Goal: Task Accomplishment & Management: Manage account settings

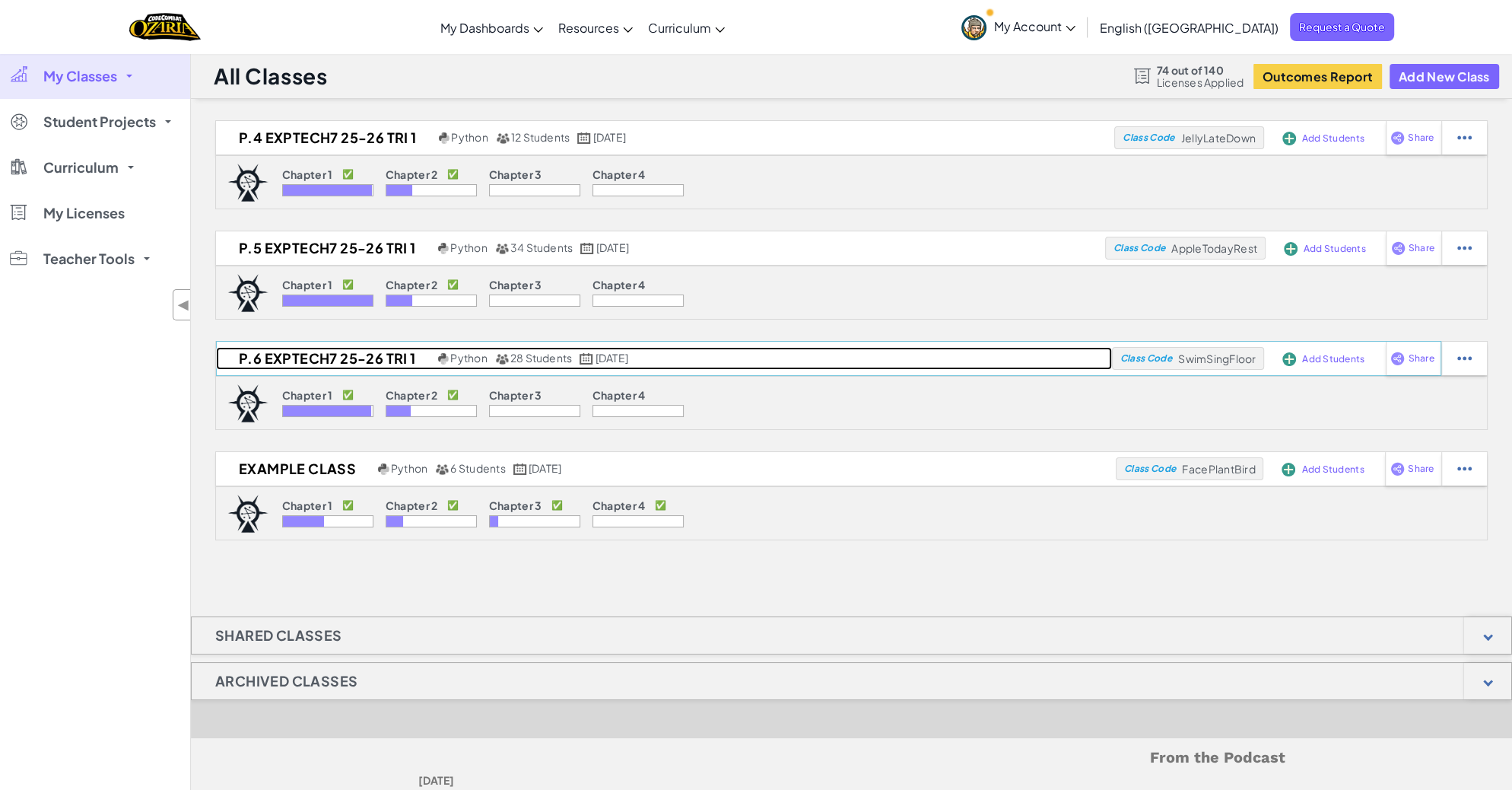
click at [318, 349] on h2 "P.6 ExpTech7 25-26 Tri 1" at bounding box center [325, 358] width 218 height 23
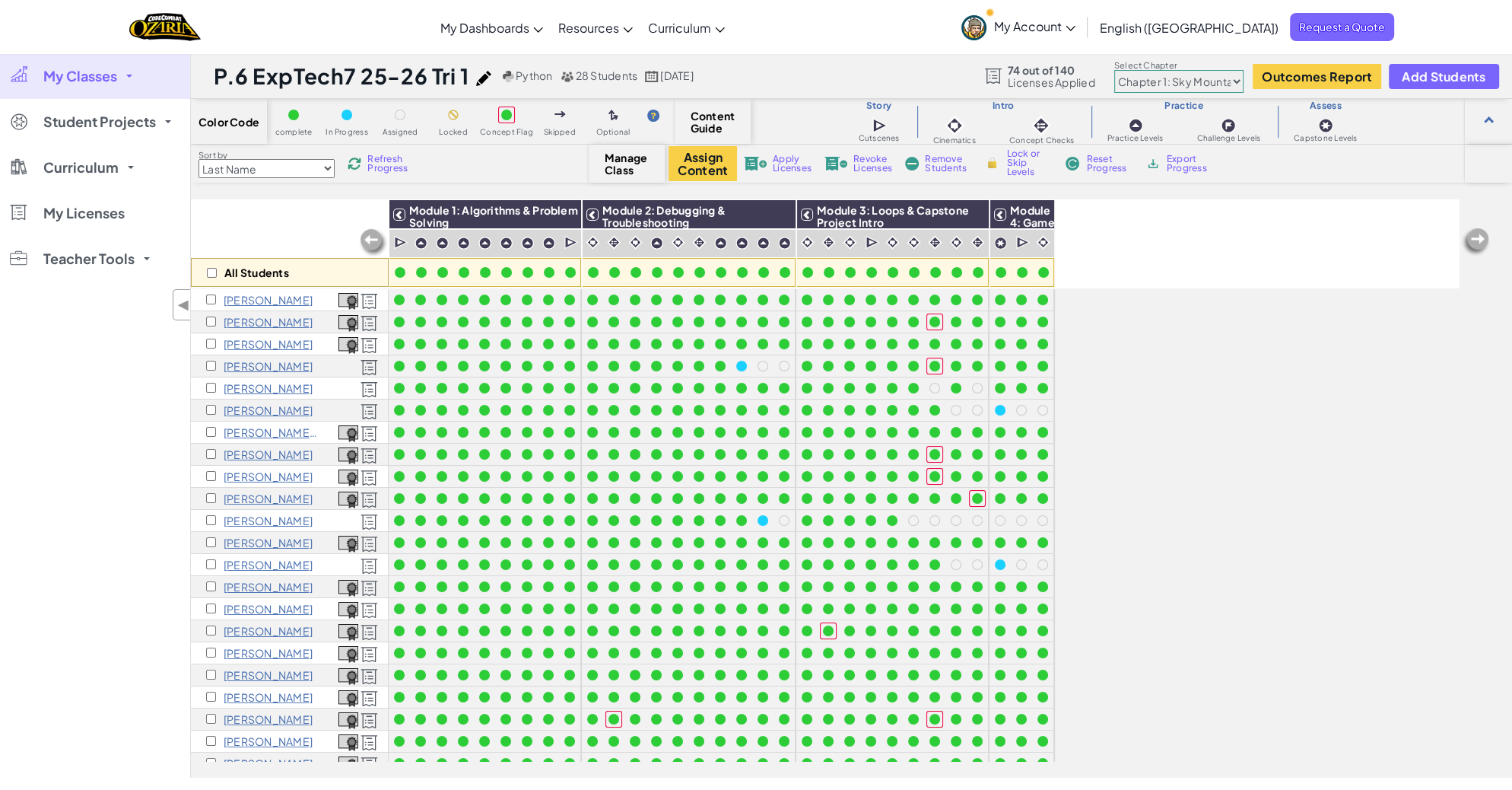
click at [1214, 81] on select "Chapter 1: Sky Mountain Chapter 2: The Moon Dancers Chapter 3: The Phoenix Land…" at bounding box center [1178, 82] width 129 height 23
select select "5d8a57abe8919b28d5113af1"
click at [1114, 70] on select "Chapter 1: Sky Mountain Chapter 2: The Moon Dancers Chapter 3: The Phoenix Land…" at bounding box center [1178, 82] width 129 height 23
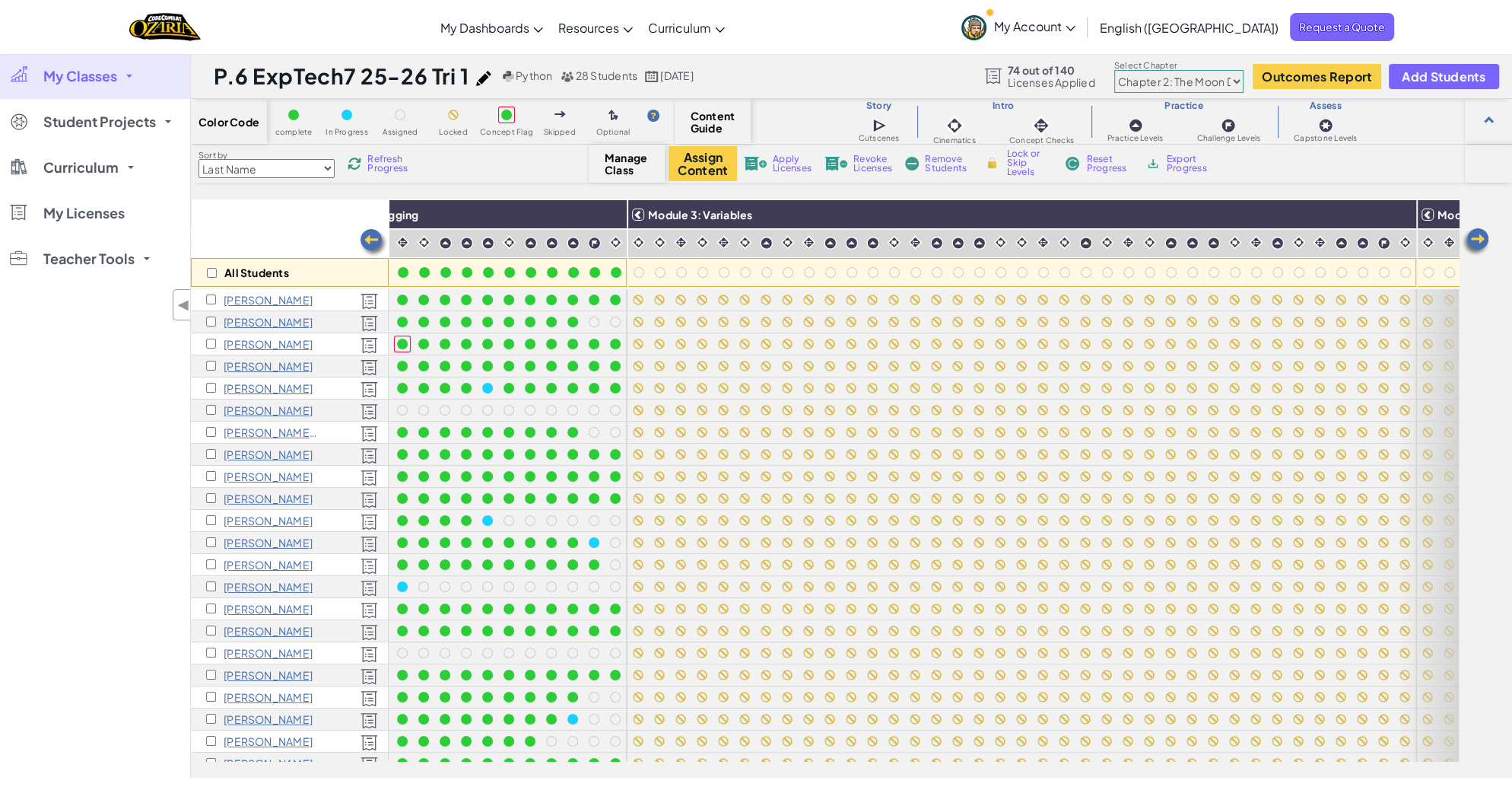
scroll to position [0, 511]
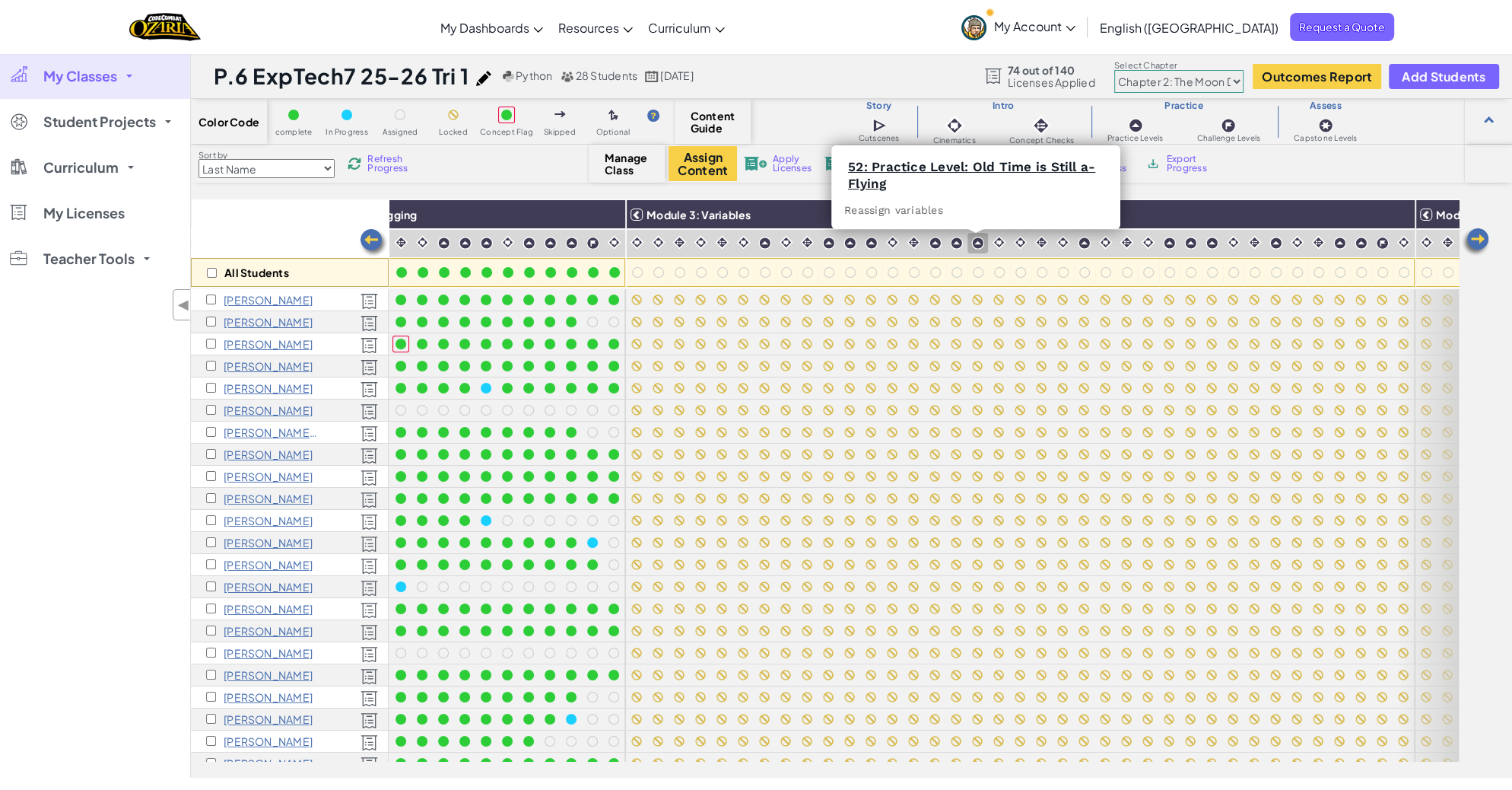
drag, startPoint x: 976, startPoint y: 245, endPoint x: 912, endPoint y: 251, distance: 64.3
click at [976, 245] on img at bounding box center [978, 242] width 13 height 13
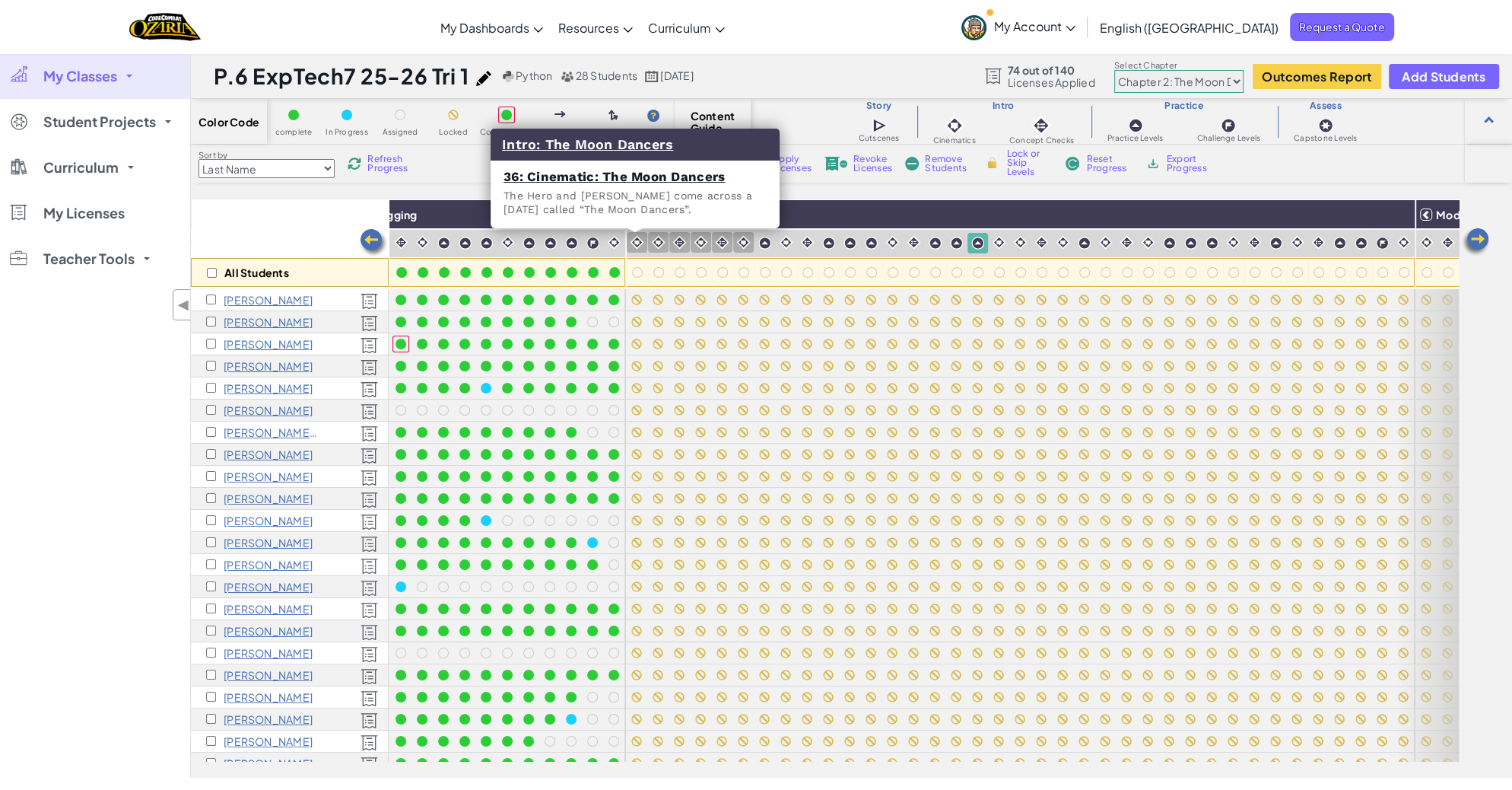
drag, startPoint x: 632, startPoint y: 242, endPoint x: 736, endPoint y: 247, distance: 104.1
click at [632, 242] on img at bounding box center [637, 242] width 15 height 15
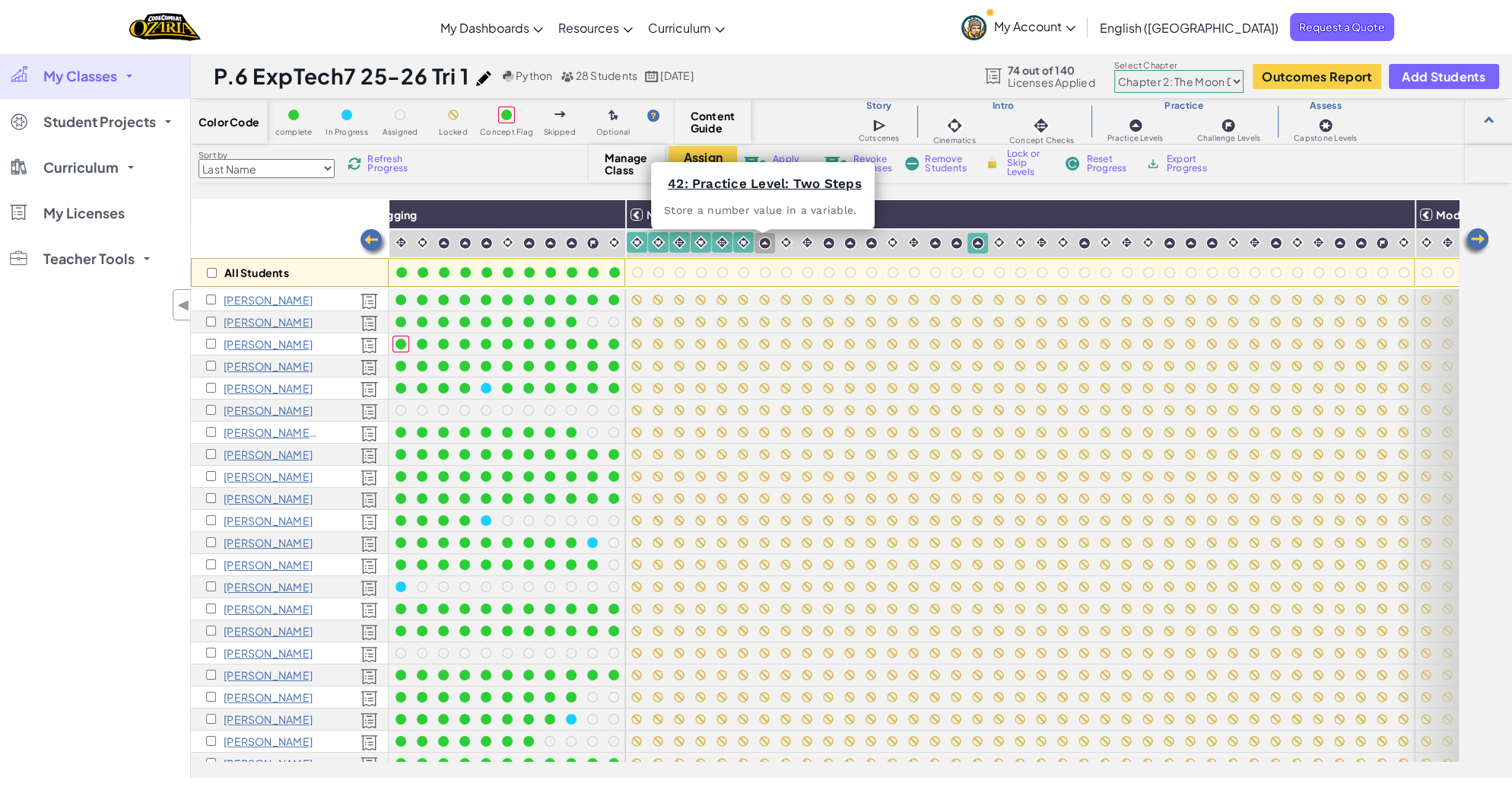
drag, startPoint x: 759, startPoint y: 243, endPoint x: 796, endPoint y: 253, distance: 38.3
click at [759, 244] on img at bounding box center [765, 242] width 13 height 13
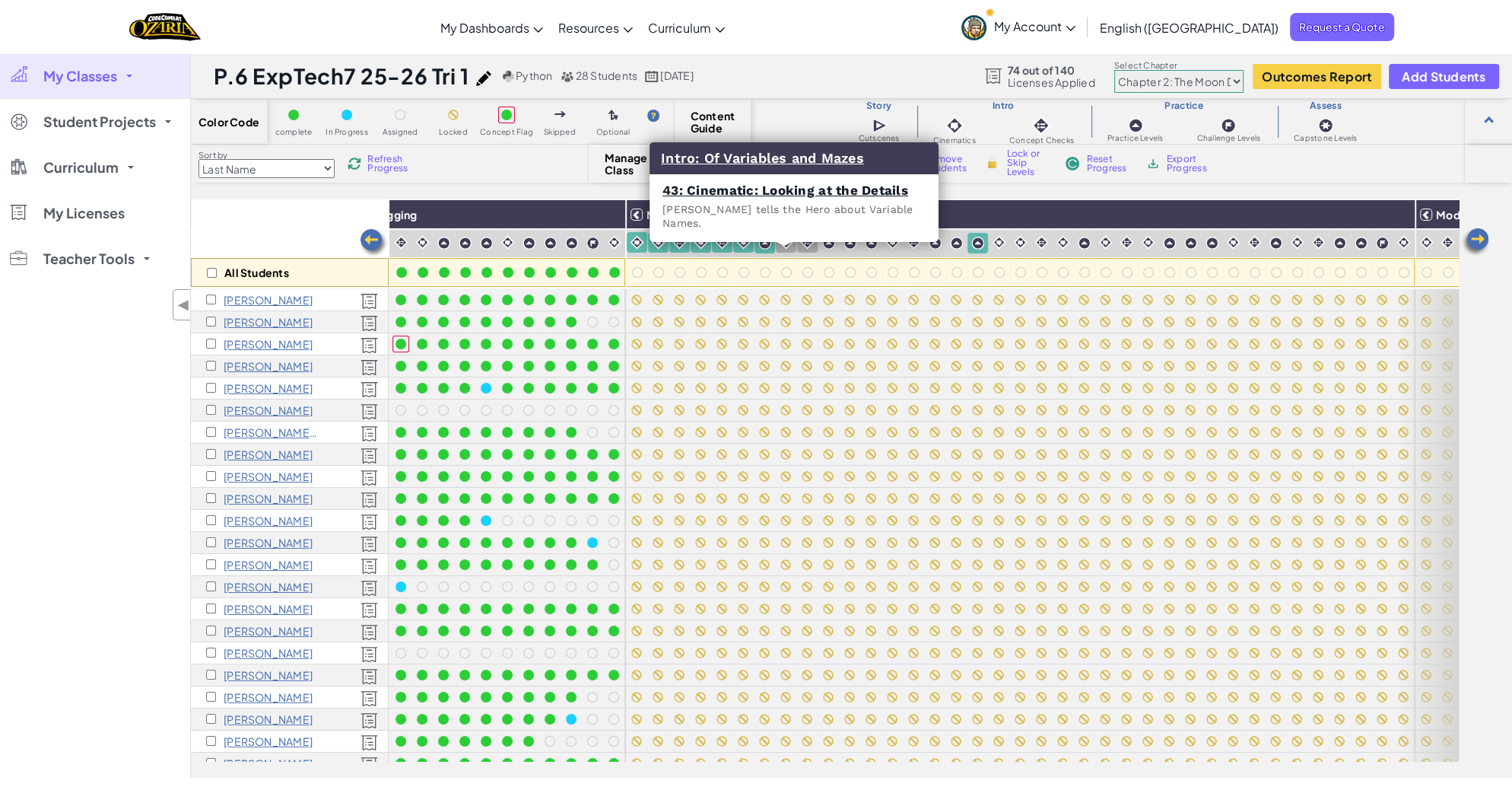
drag, startPoint x: 784, startPoint y: 242, endPoint x: 830, endPoint y: 254, distance: 47.5
click at [784, 242] on img at bounding box center [786, 242] width 15 height 15
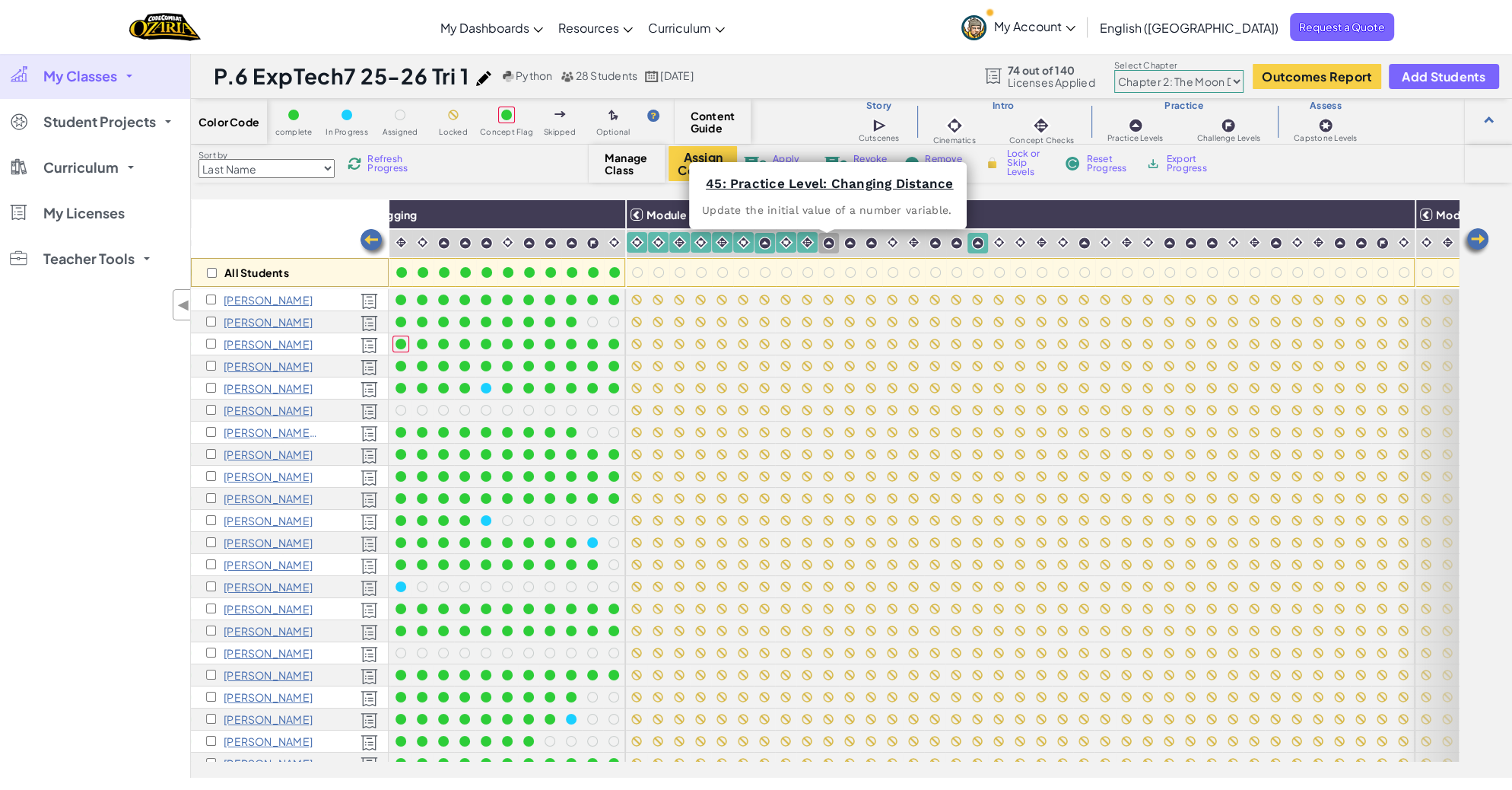
drag, startPoint x: 827, startPoint y: 245, endPoint x: 846, endPoint y: 245, distance: 19.0
click at [827, 245] on img at bounding box center [828, 242] width 13 height 13
click at [846, 245] on img at bounding box center [850, 242] width 13 height 13
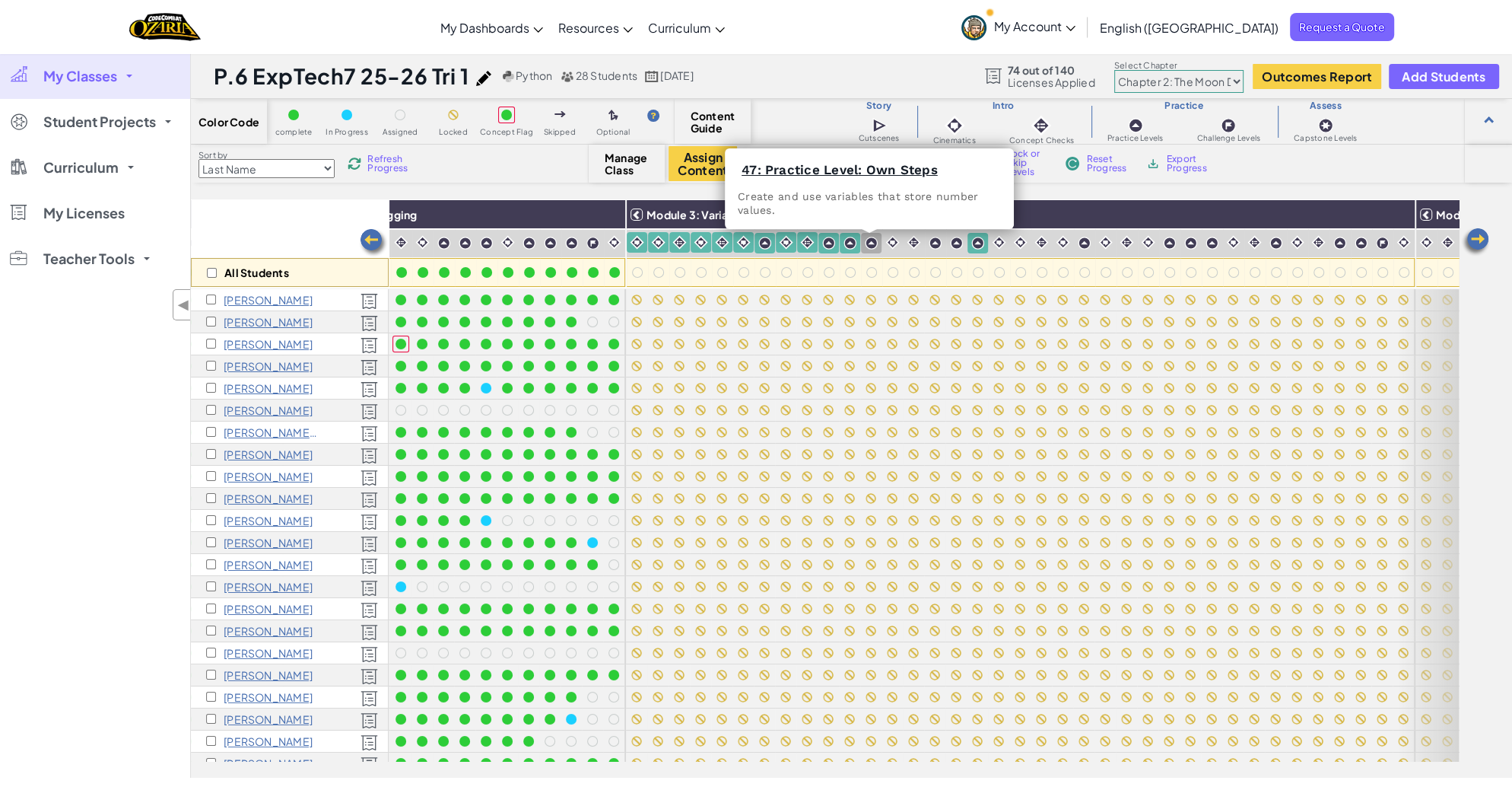
drag, startPoint x: 869, startPoint y: 245, endPoint x: 888, endPoint y: 244, distance: 19.0
click at [869, 245] on img at bounding box center [871, 242] width 13 height 13
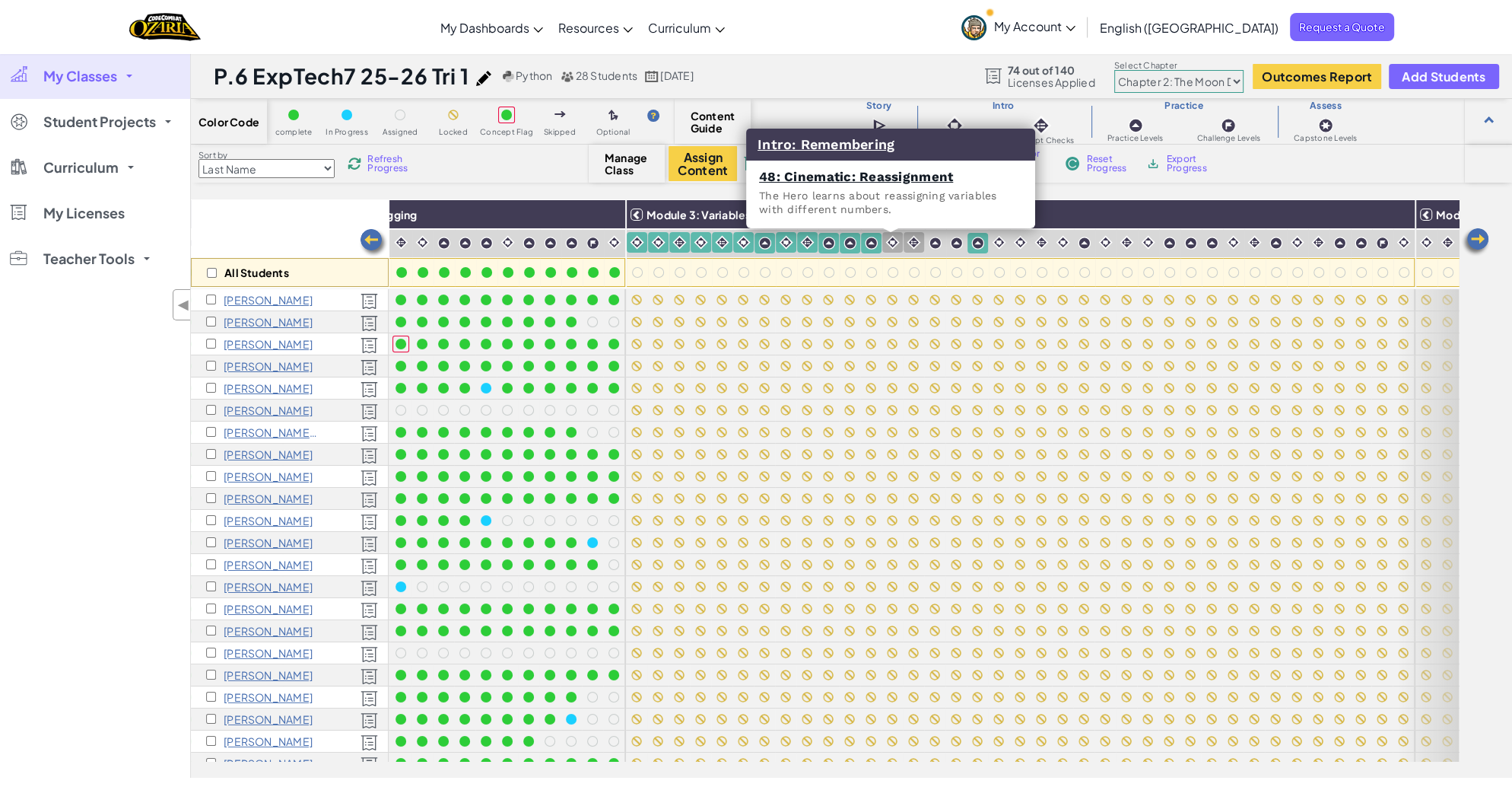
click at [889, 242] on img at bounding box center [892, 242] width 15 height 15
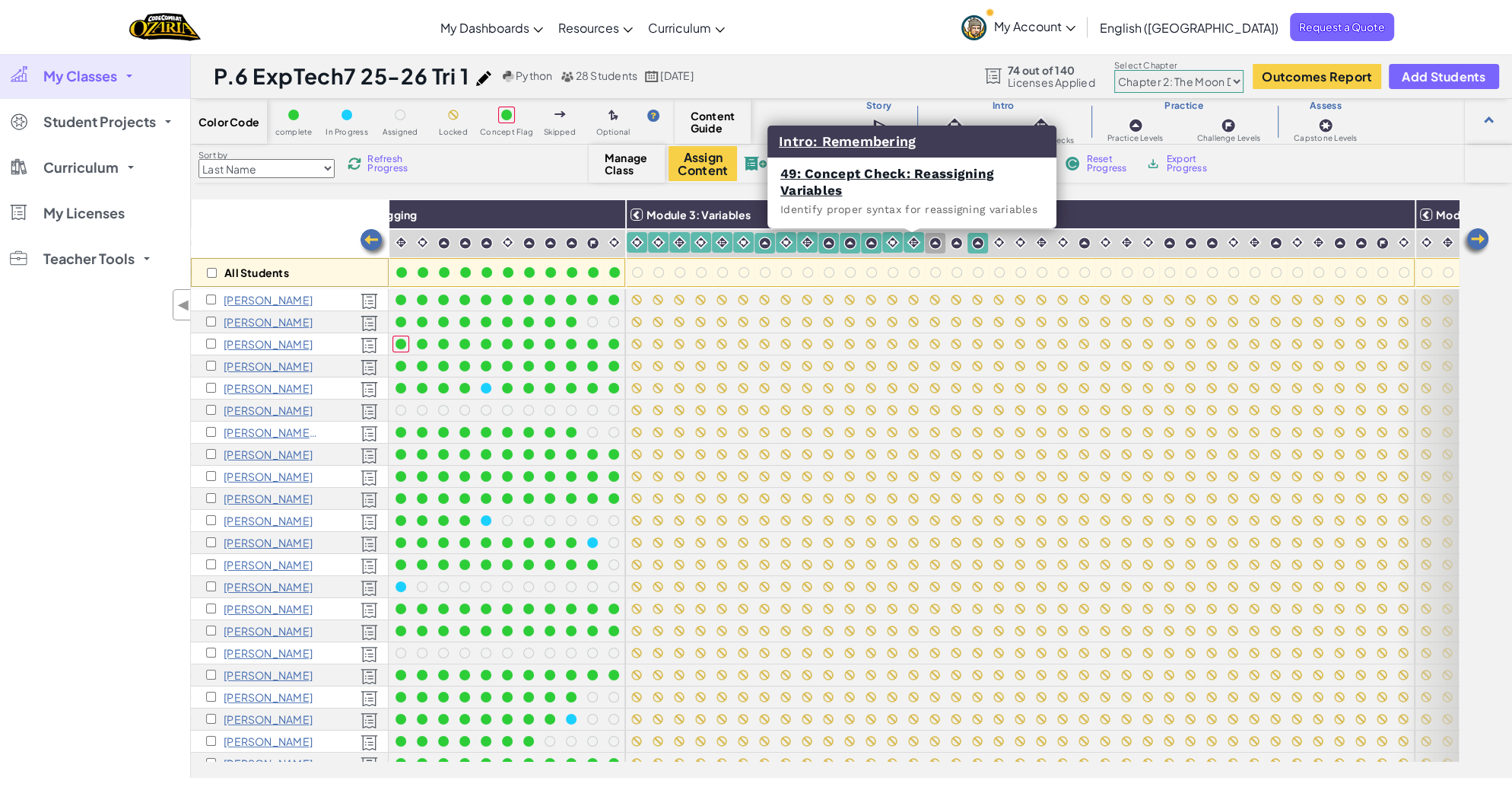
click at [929, 242] on img at bounding box center [935, 242] width 13 height 13
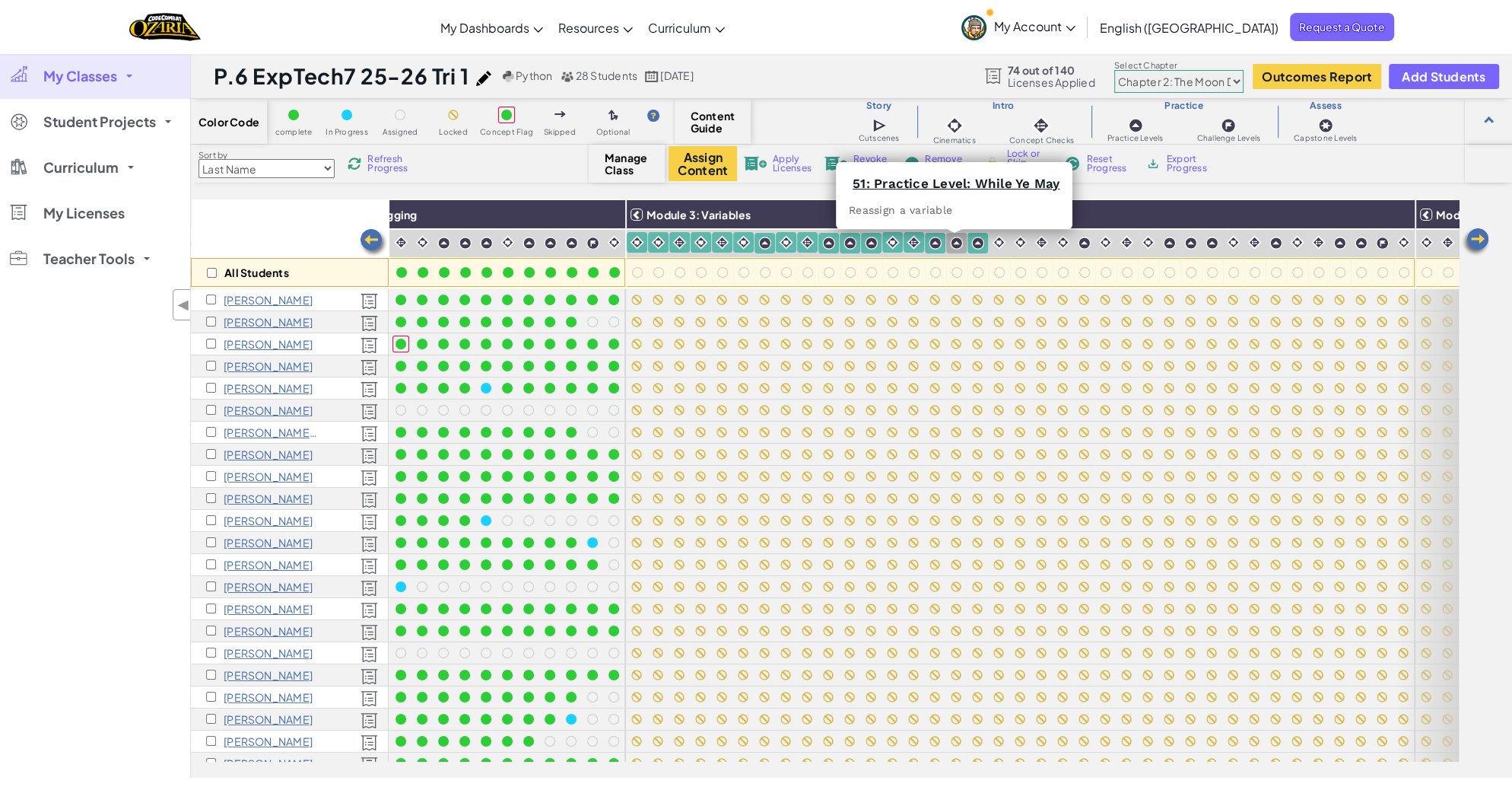
click at [954, 244] on img at bounding box center [956, 242] width 13 height 13
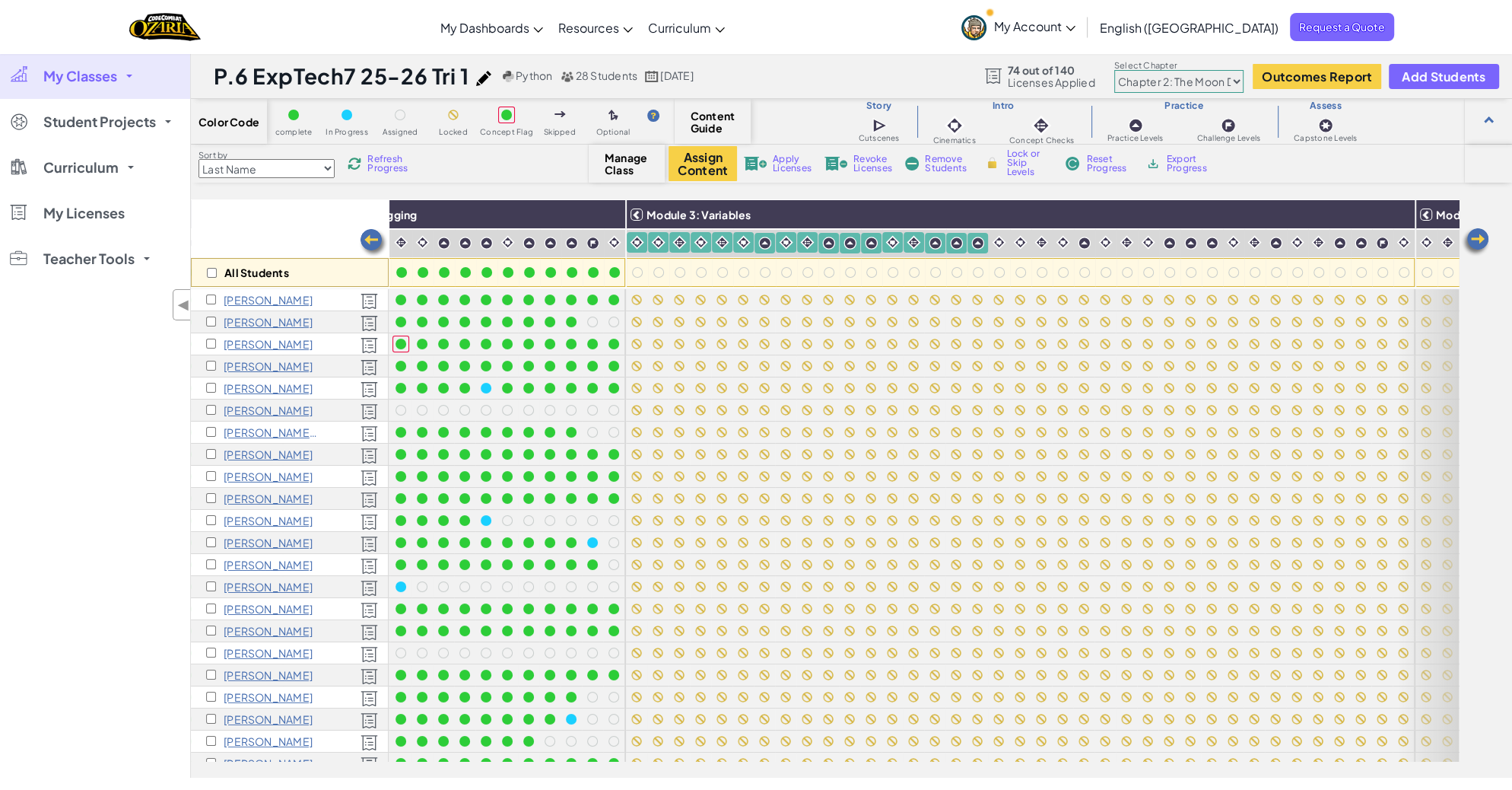
click at [992, 160] on img at bounding box center [992, 163] width 16 height 14
checkbox input "true"
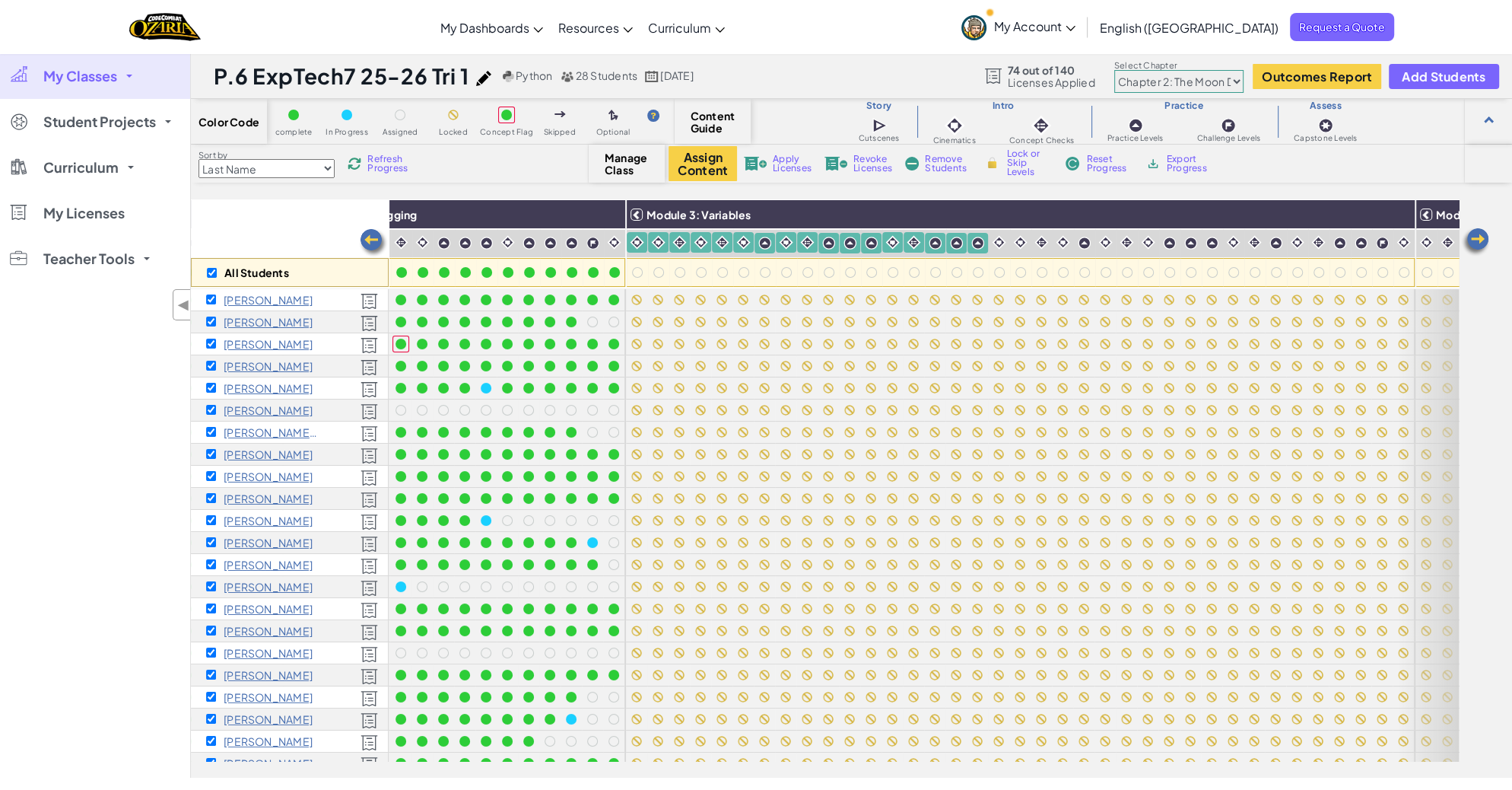
checkbox input "true"
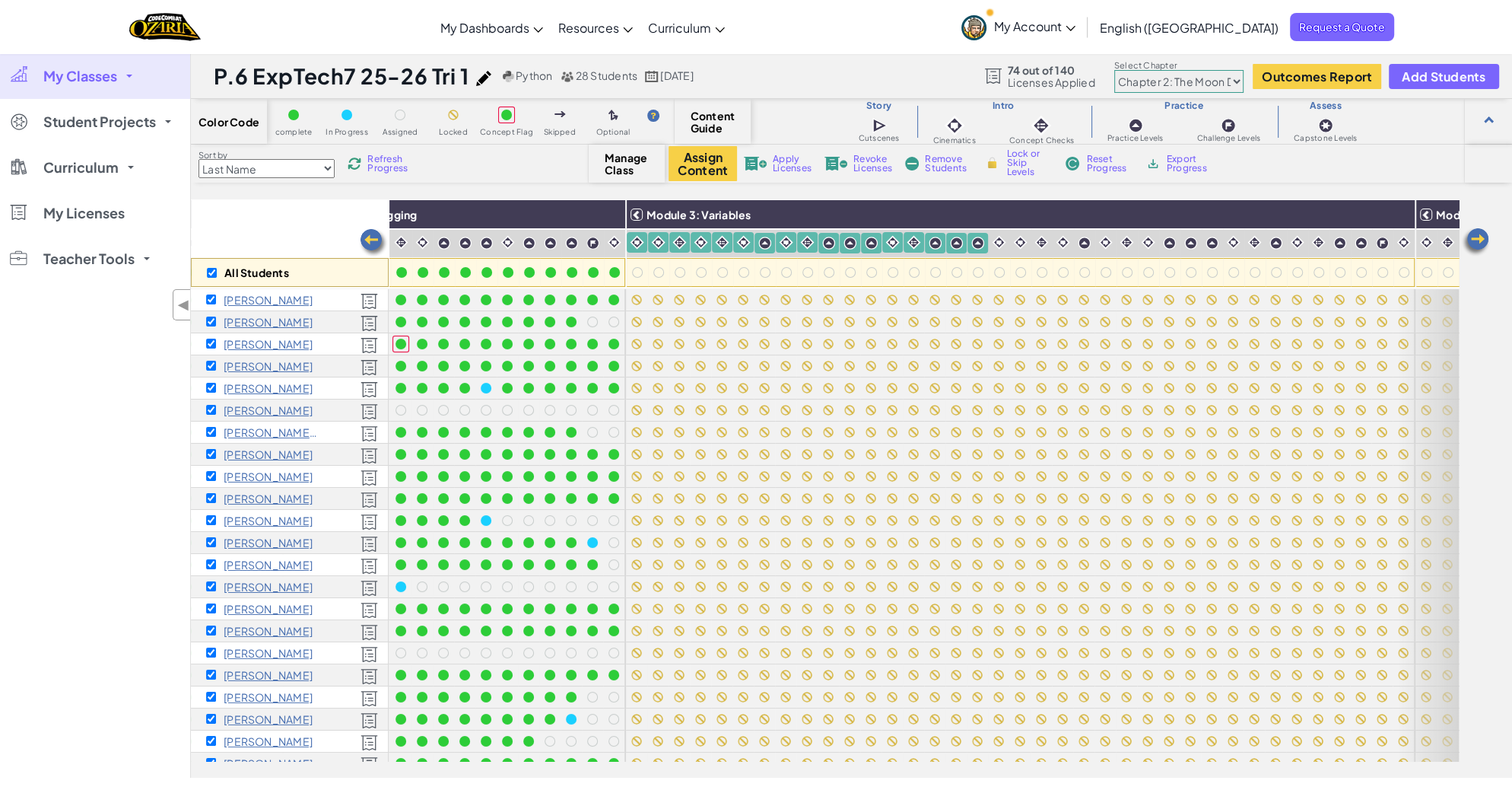
checkbox input "true"
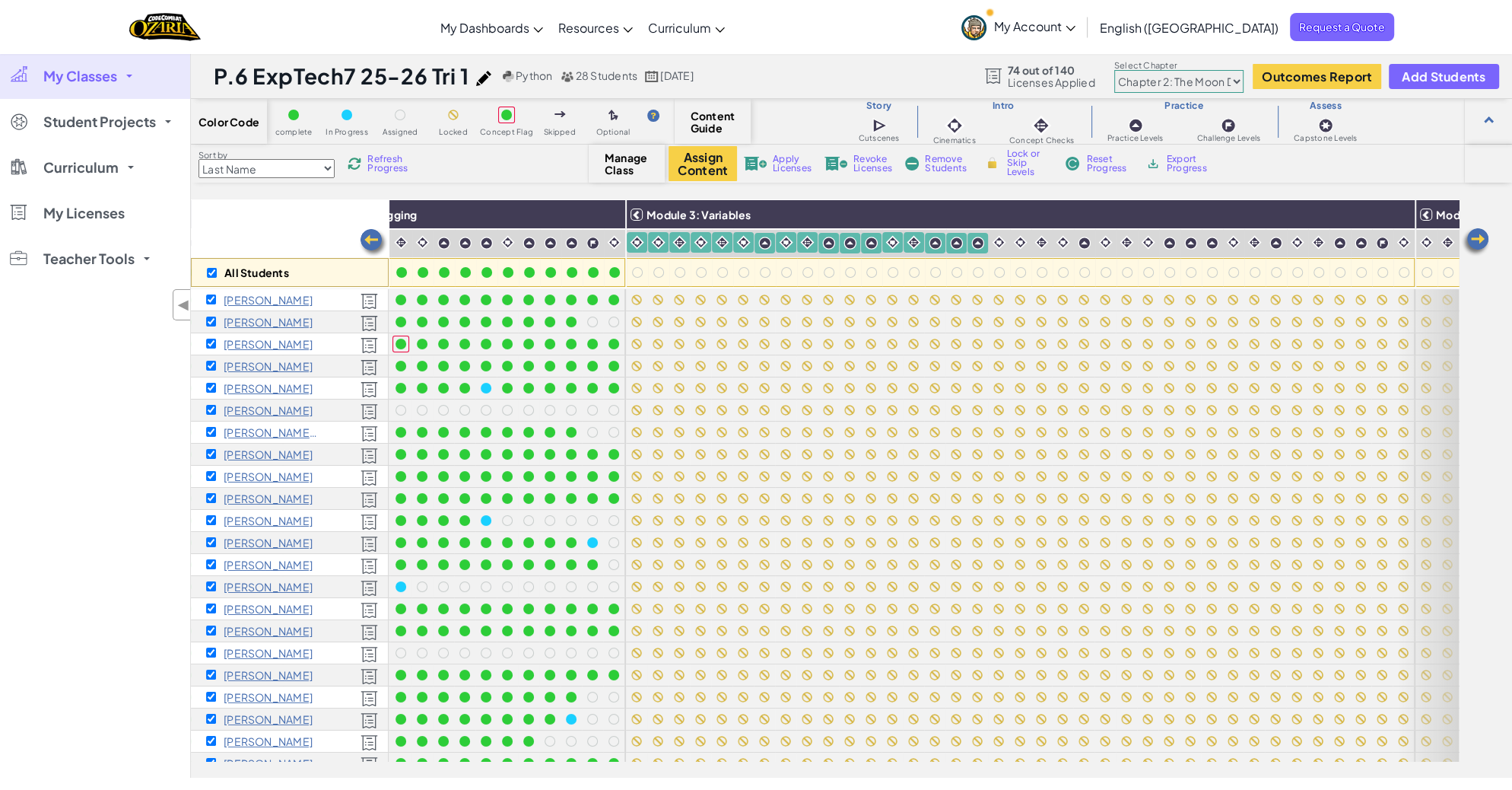
checkbox input "true"
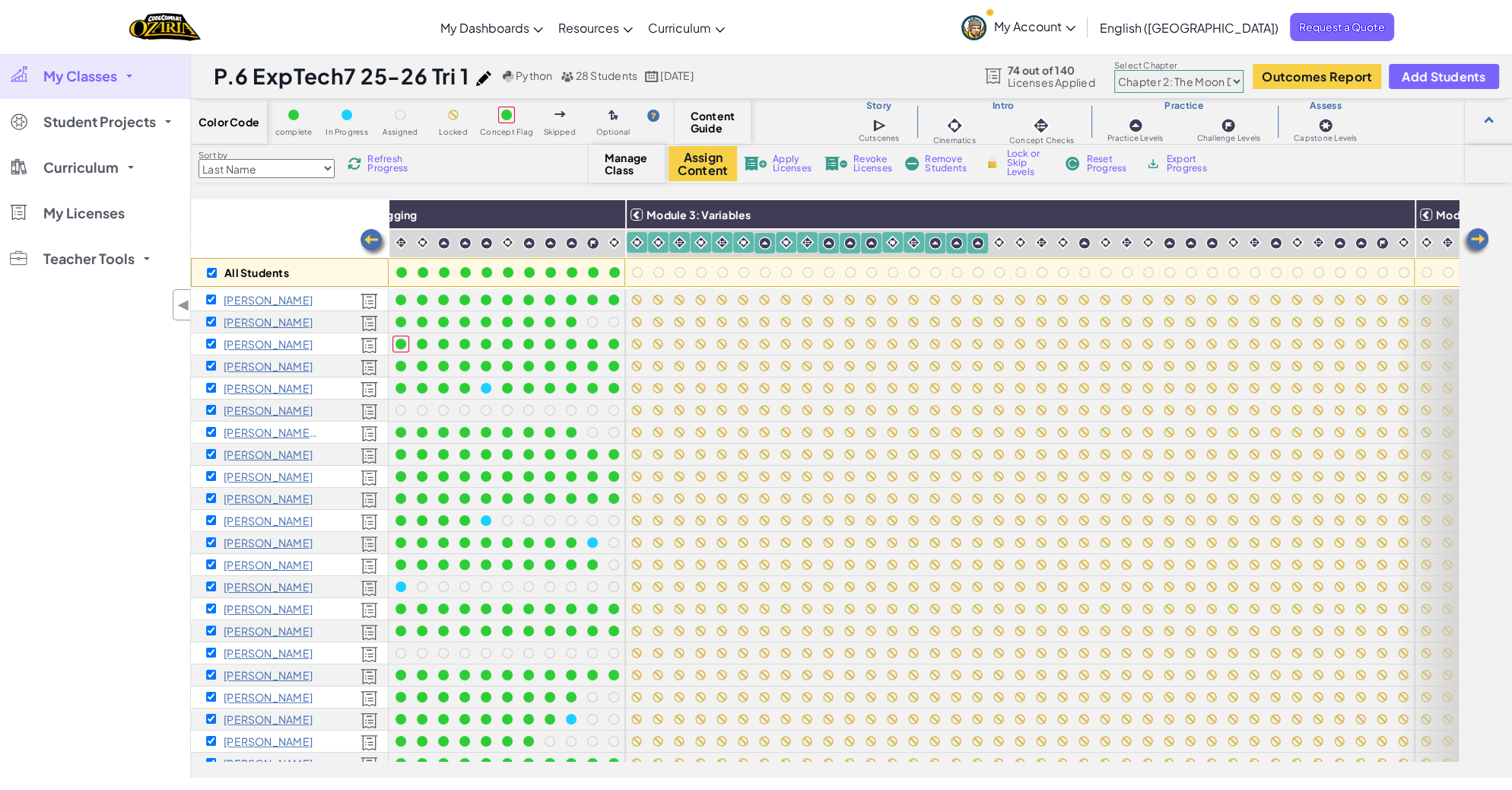
checkbox input "true"
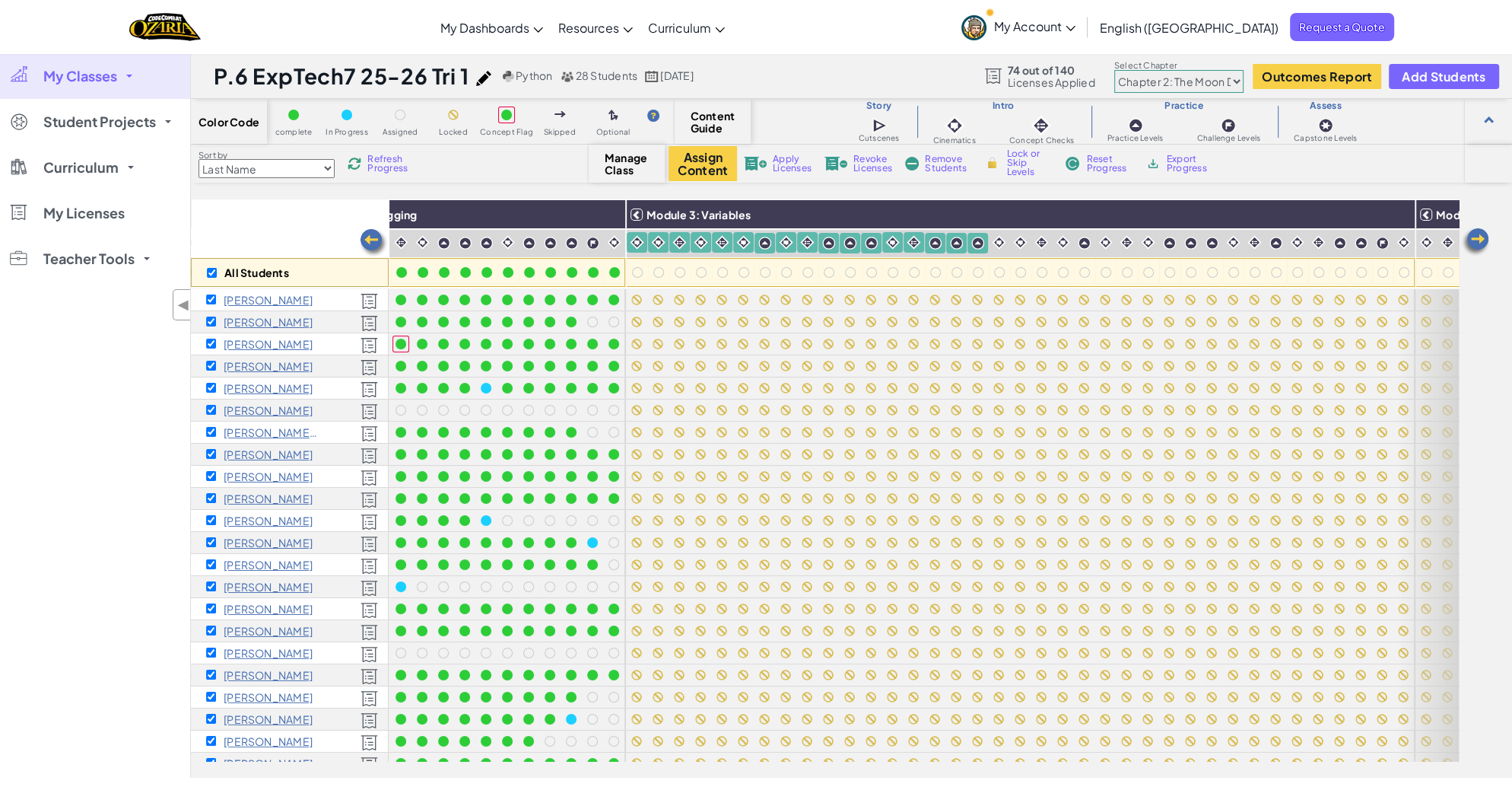
checkbox input "true"
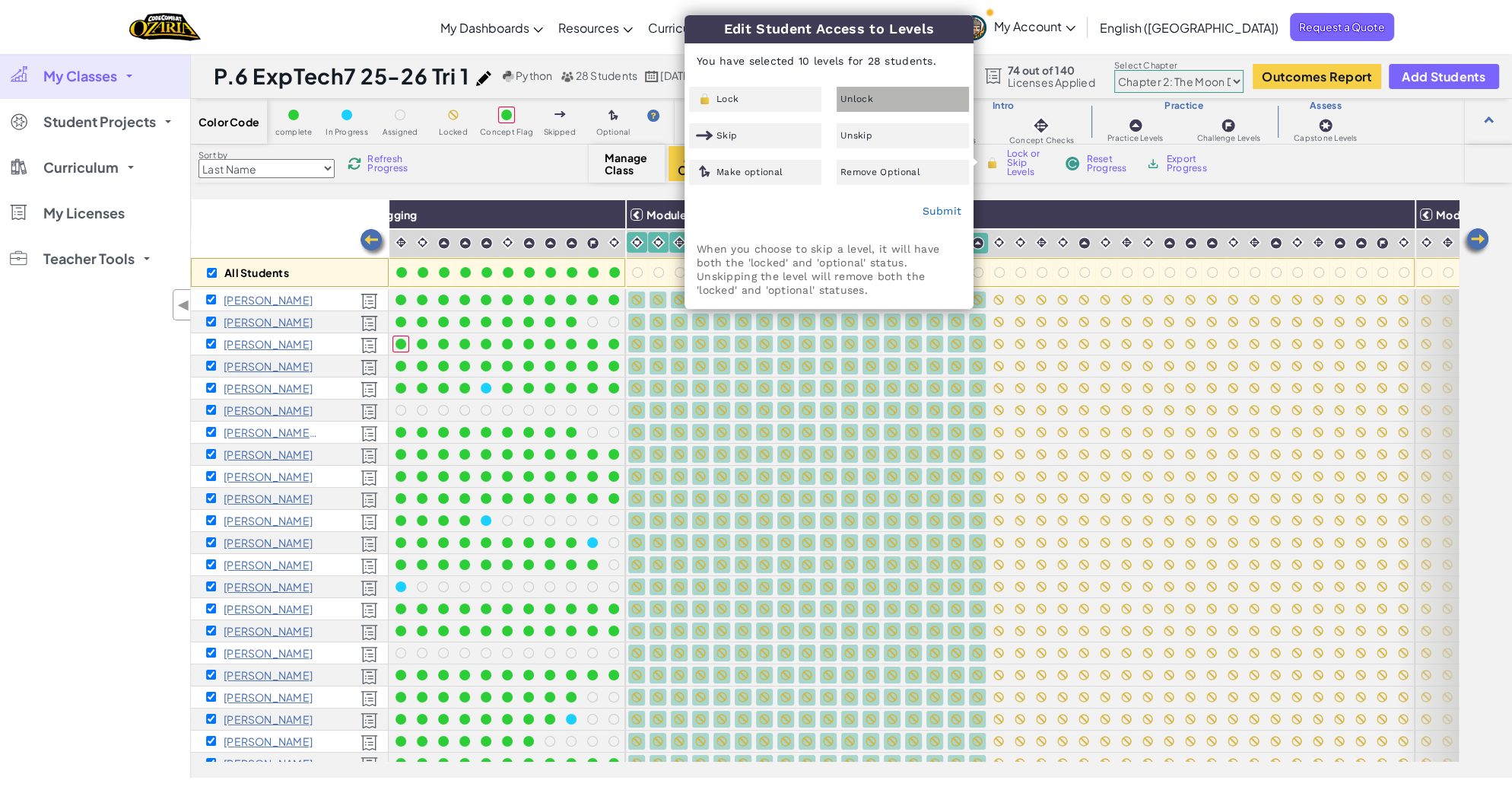
click at [865, 97] on span "Unlock" at bounding box center [857, 99] width 33 height 10
click at [938, 212] on link "Submit" at bounding box center [942, 210] width 40 height 12
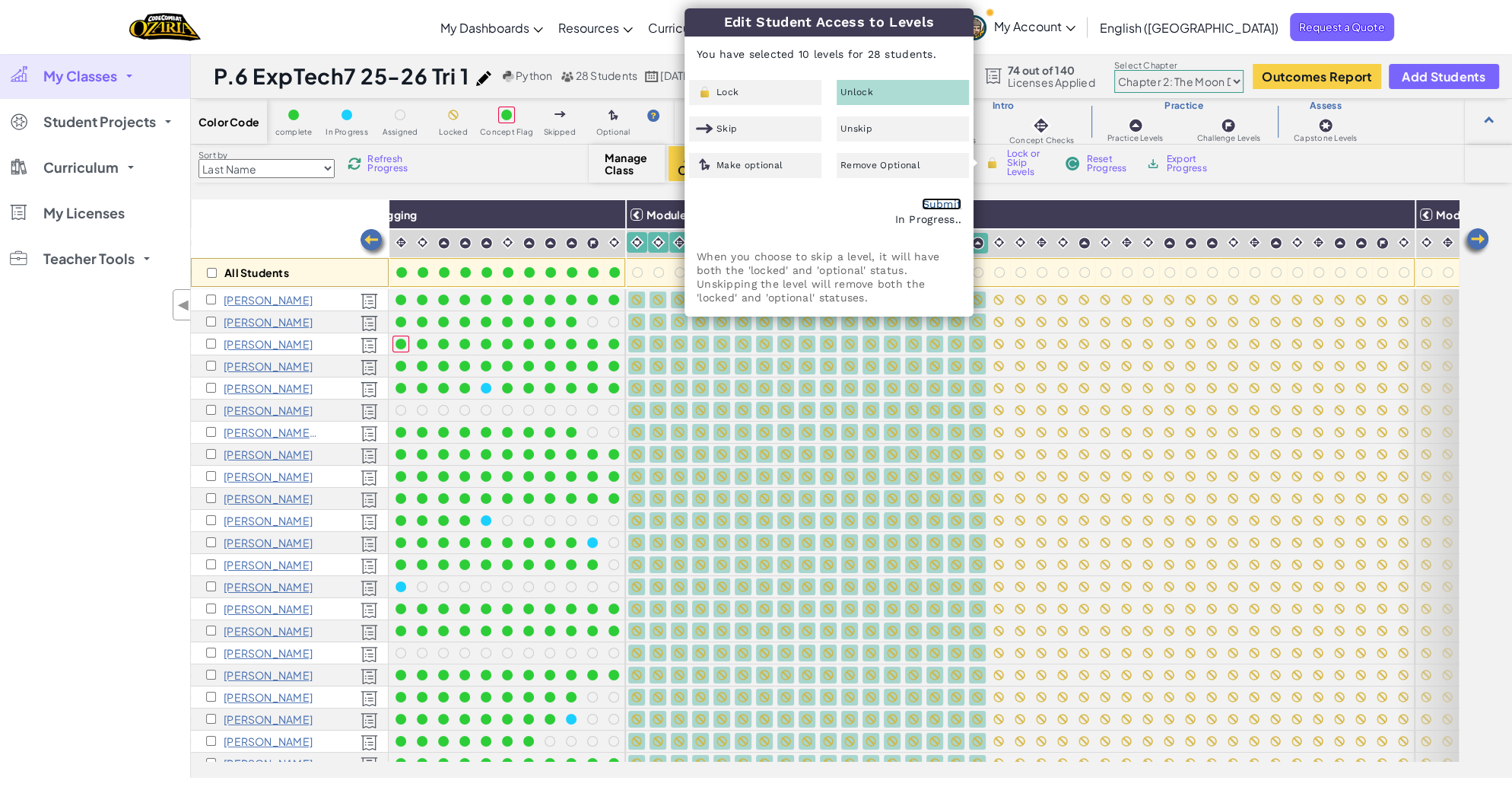
checkbox input "false"
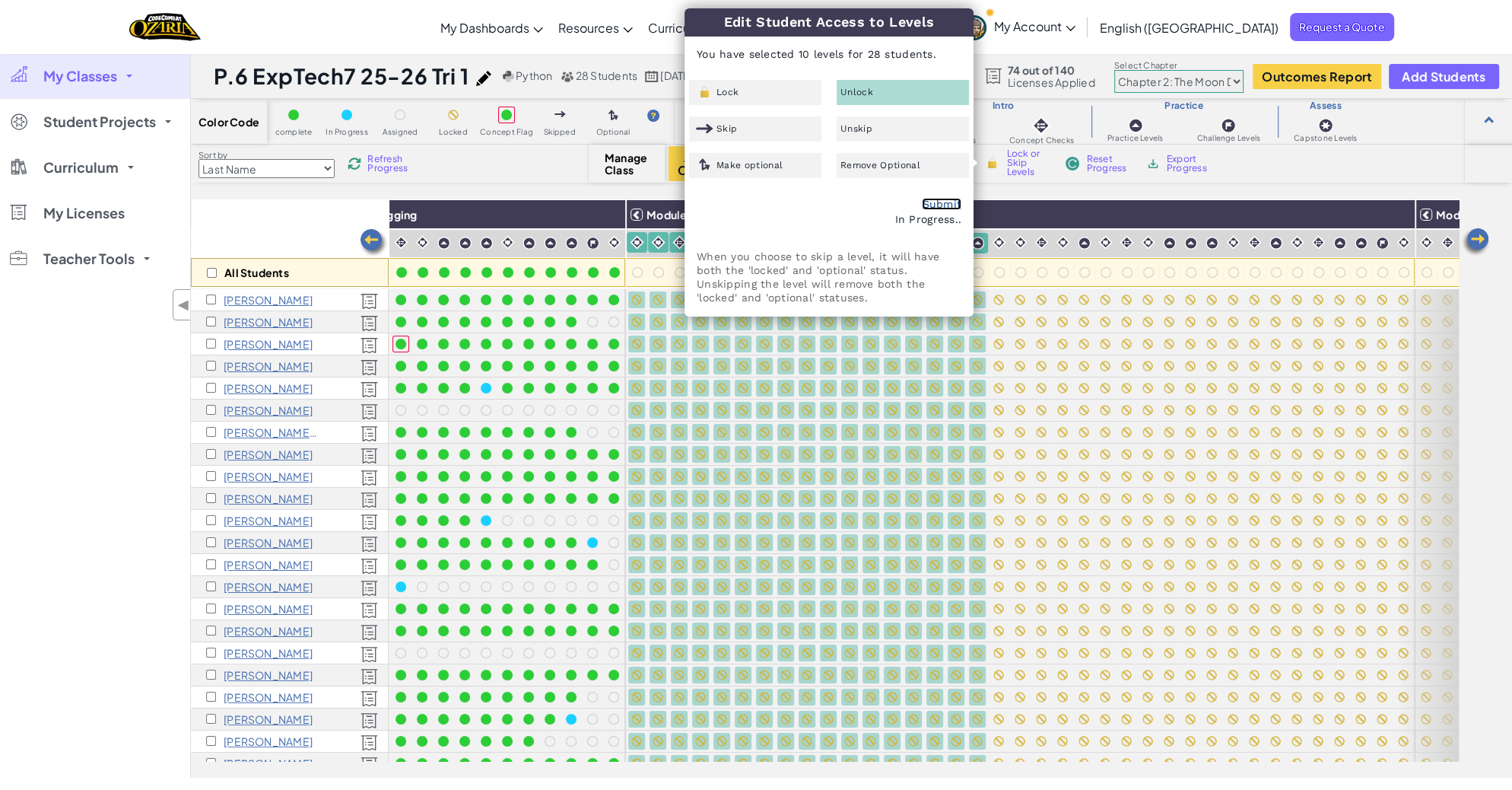
checkbox input "false"
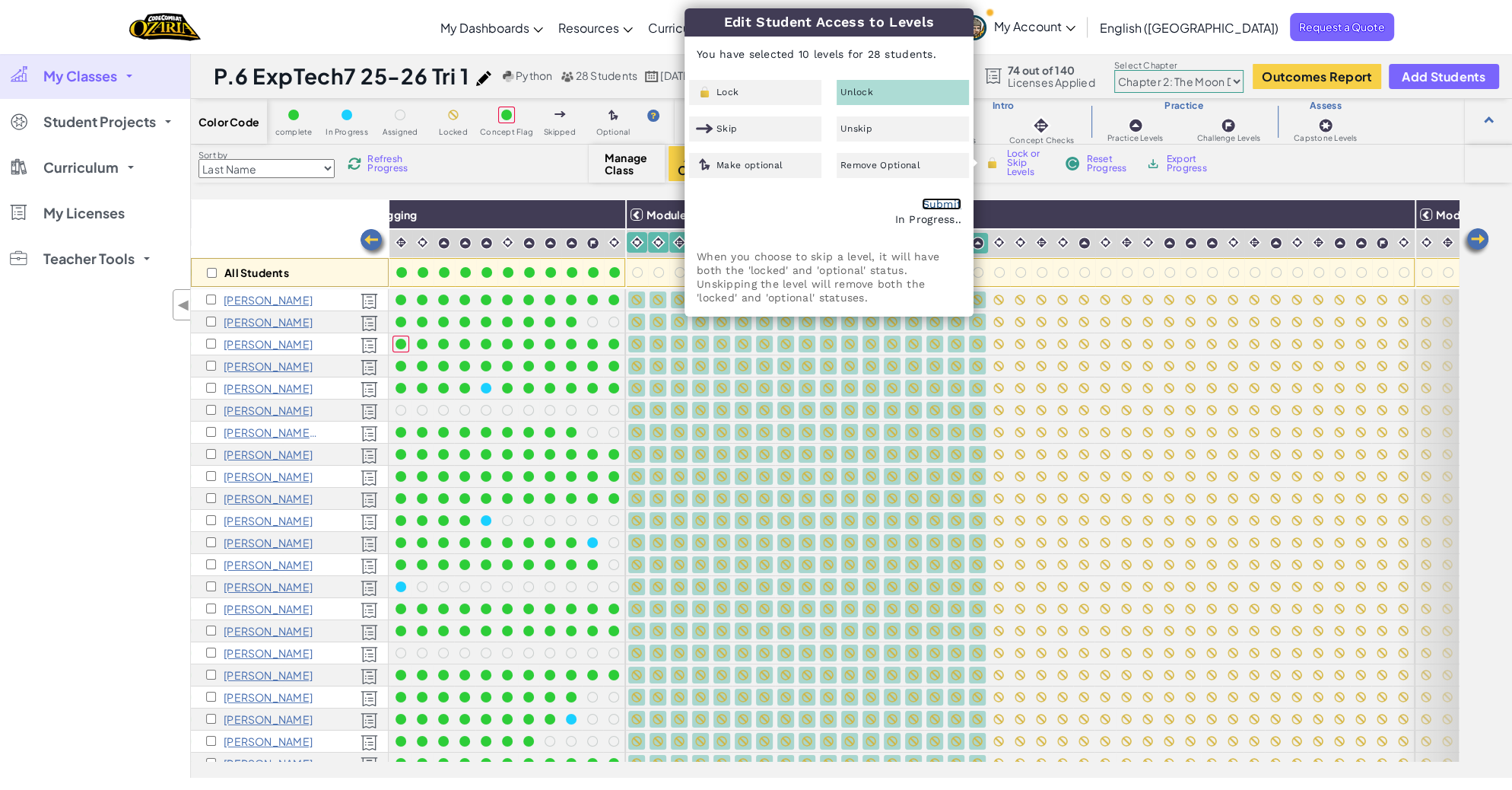
checkbox input "false"
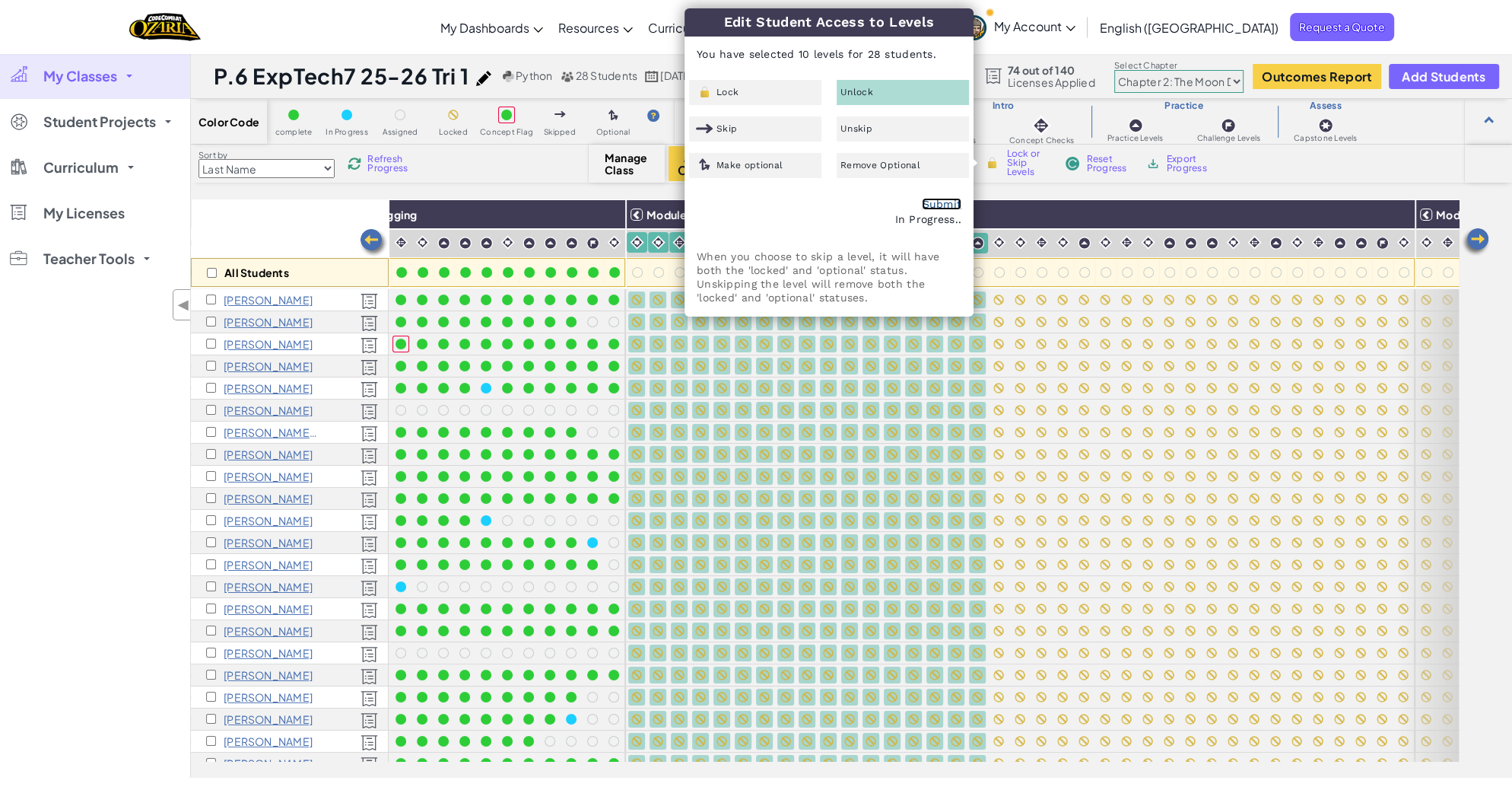
checkbox input "false"
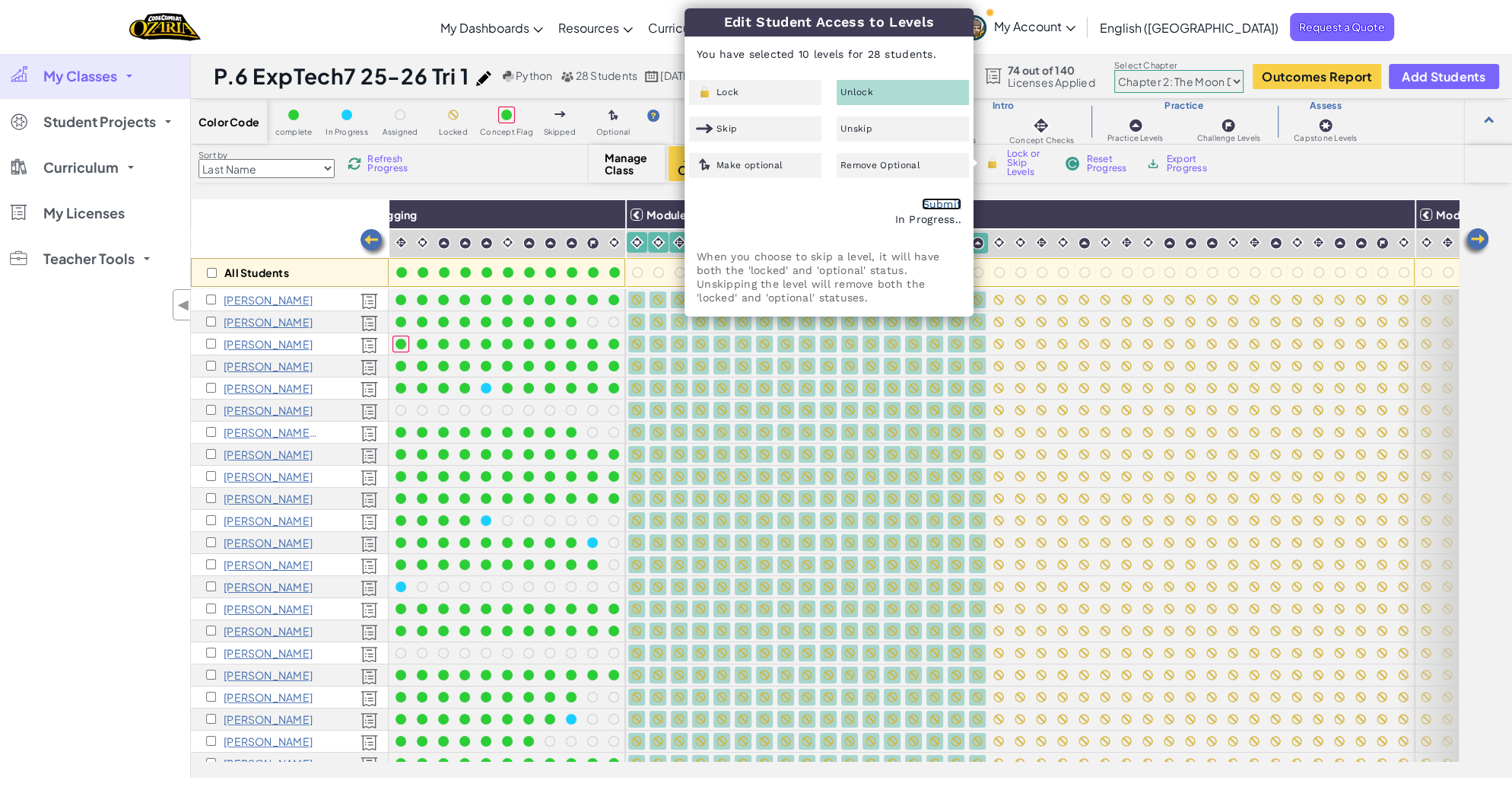
checkbox input "false"
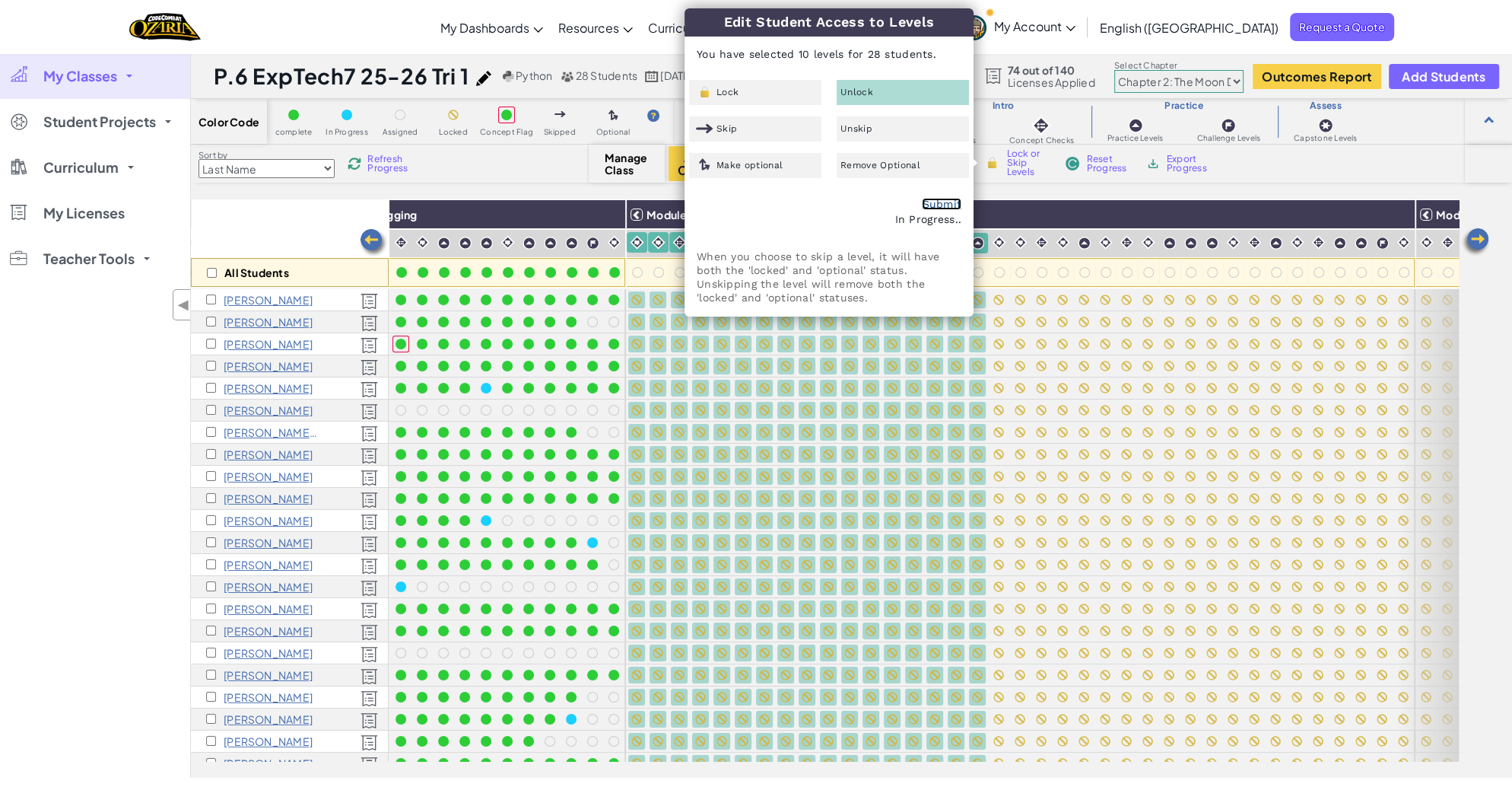
checkbox input "false"
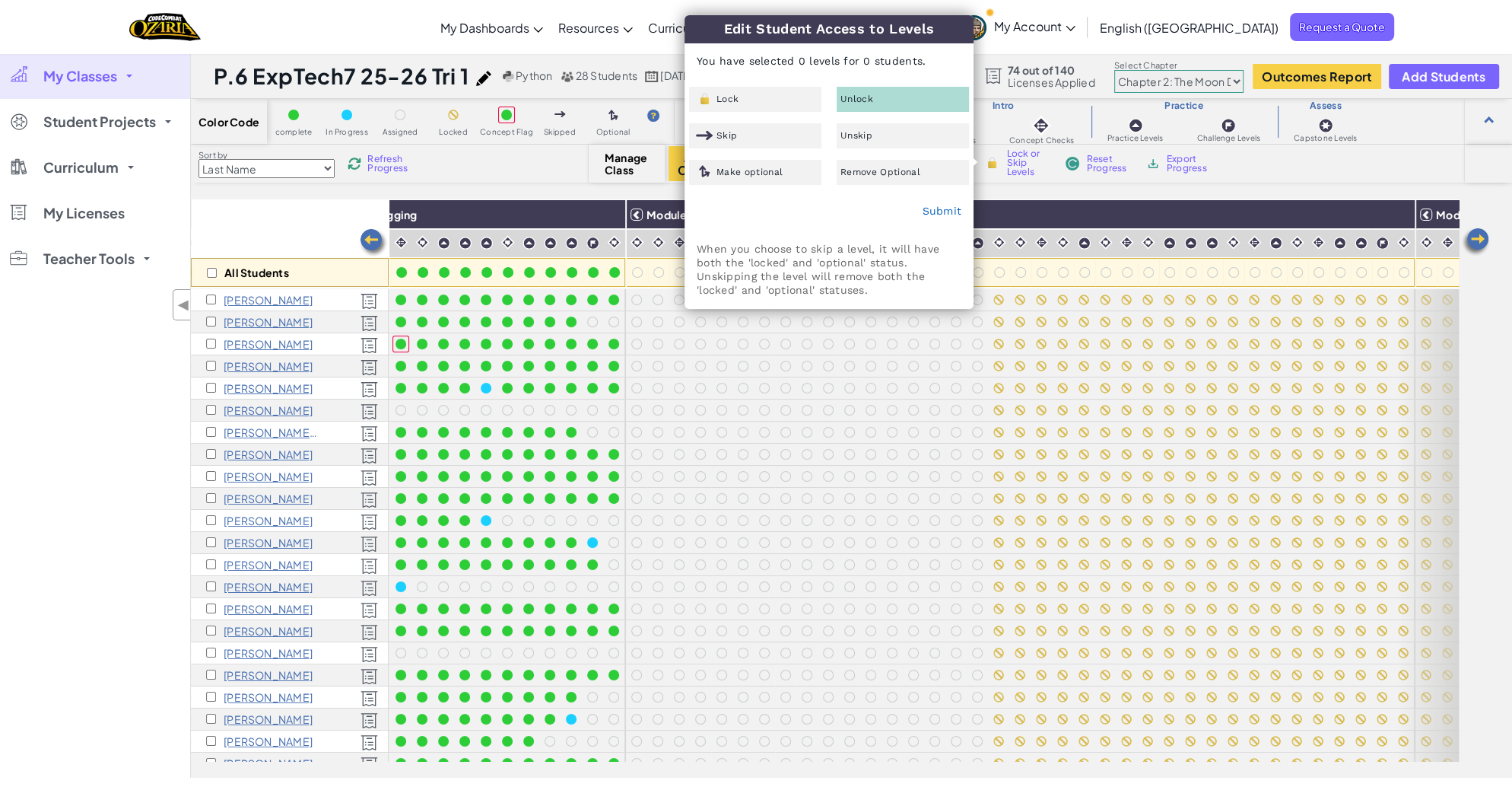
click at [19, 427] on div "My Classes All Classes P.4 ExpTech7 25-26 Tri 1 P.5 ExpTech7 25-26 Tri 1 P.6 Ex…" at bounding box center [95, 415] width 190 height 724
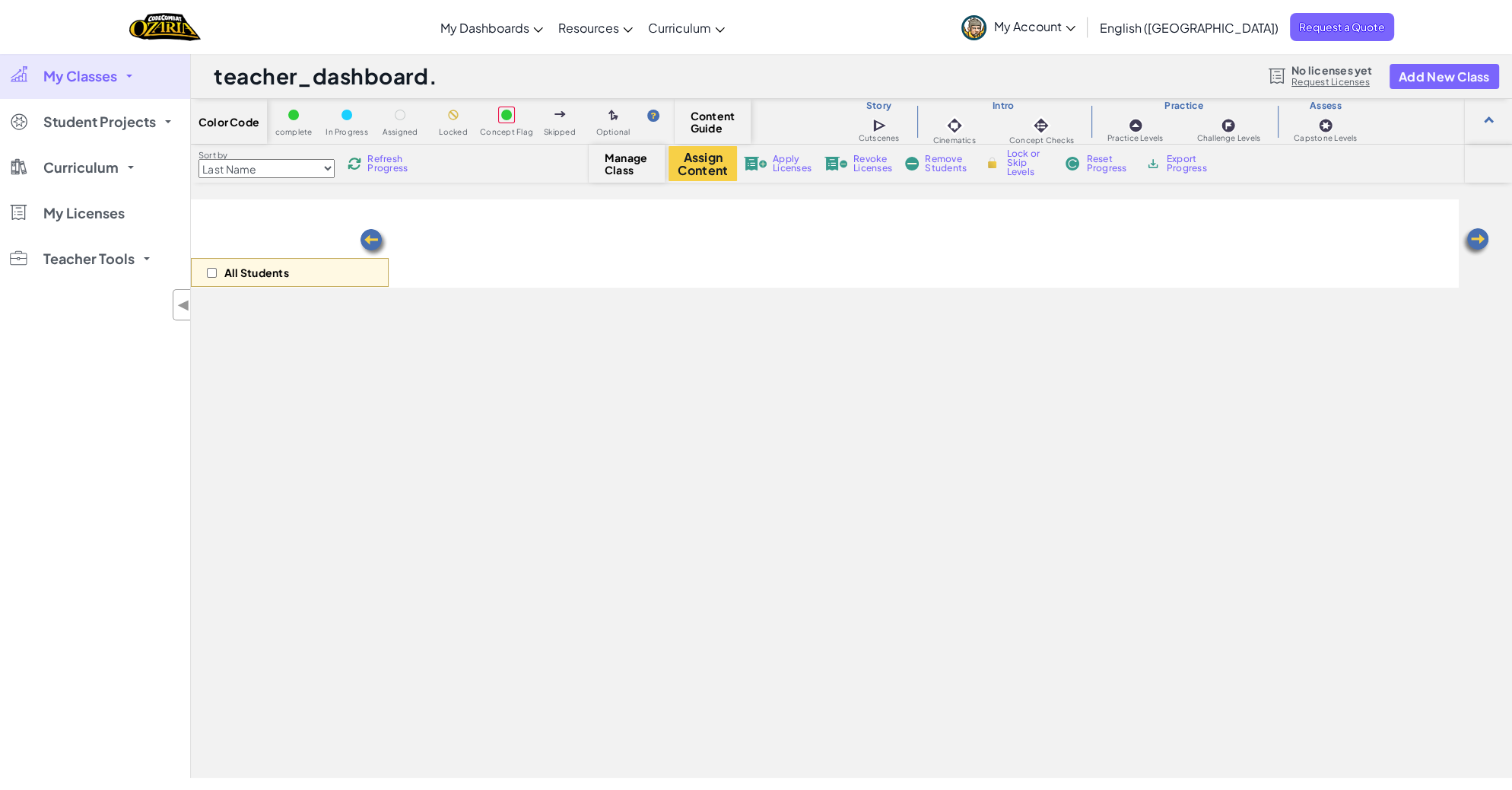
select select "5d8a57abe8919b28d5113af1"
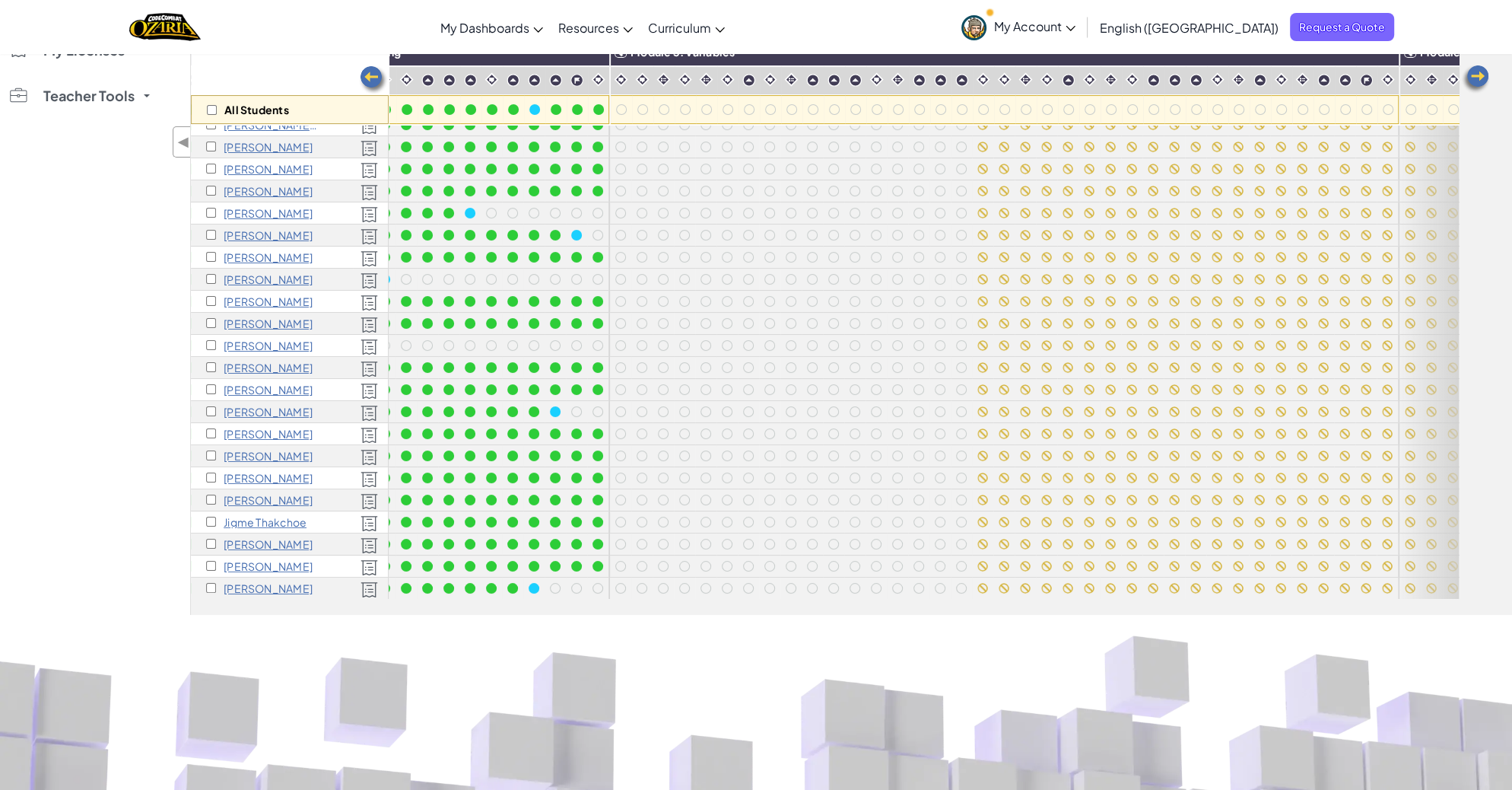
scroll to position [134, 0]
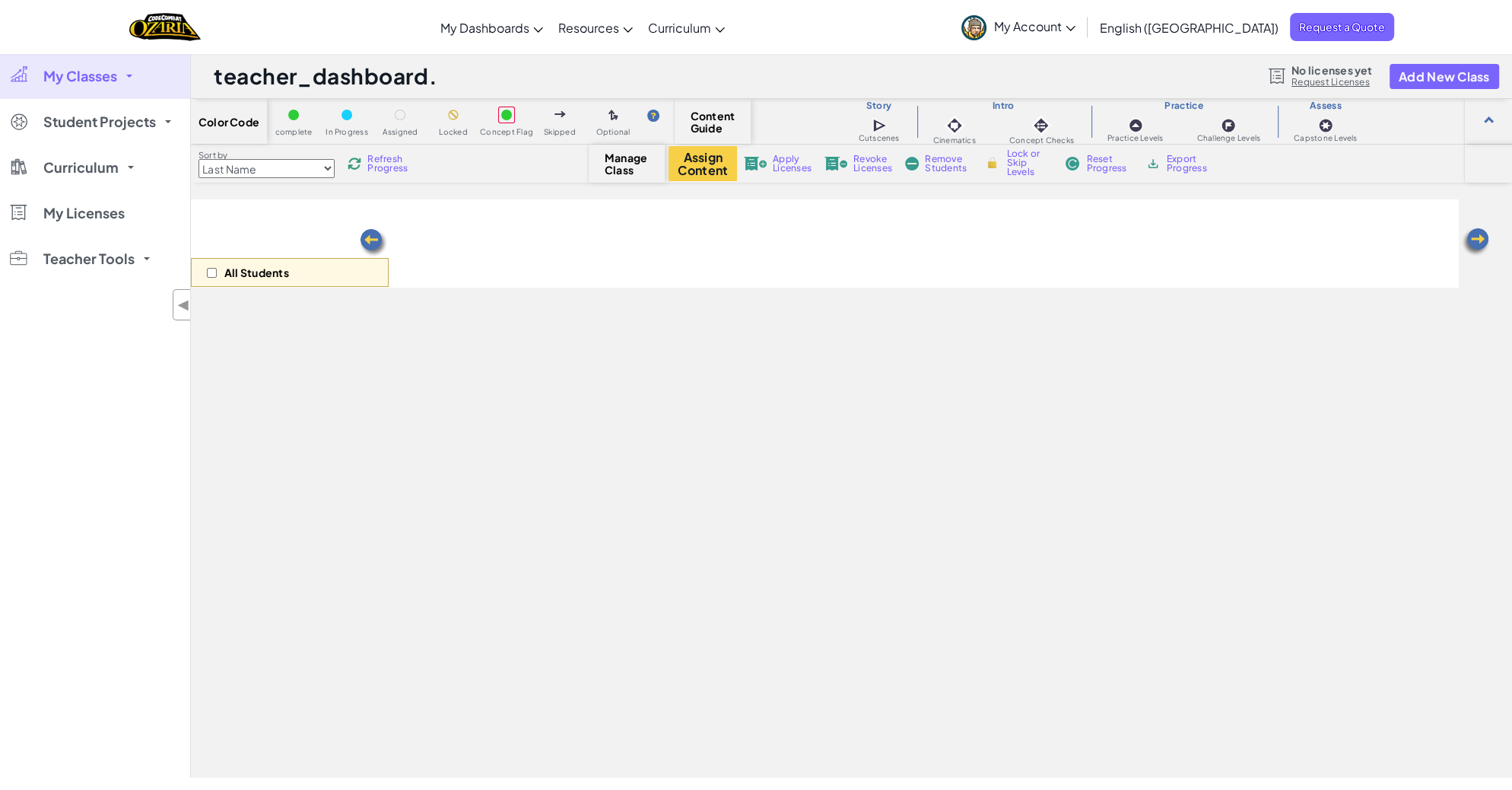
scroll to position [134, 0]
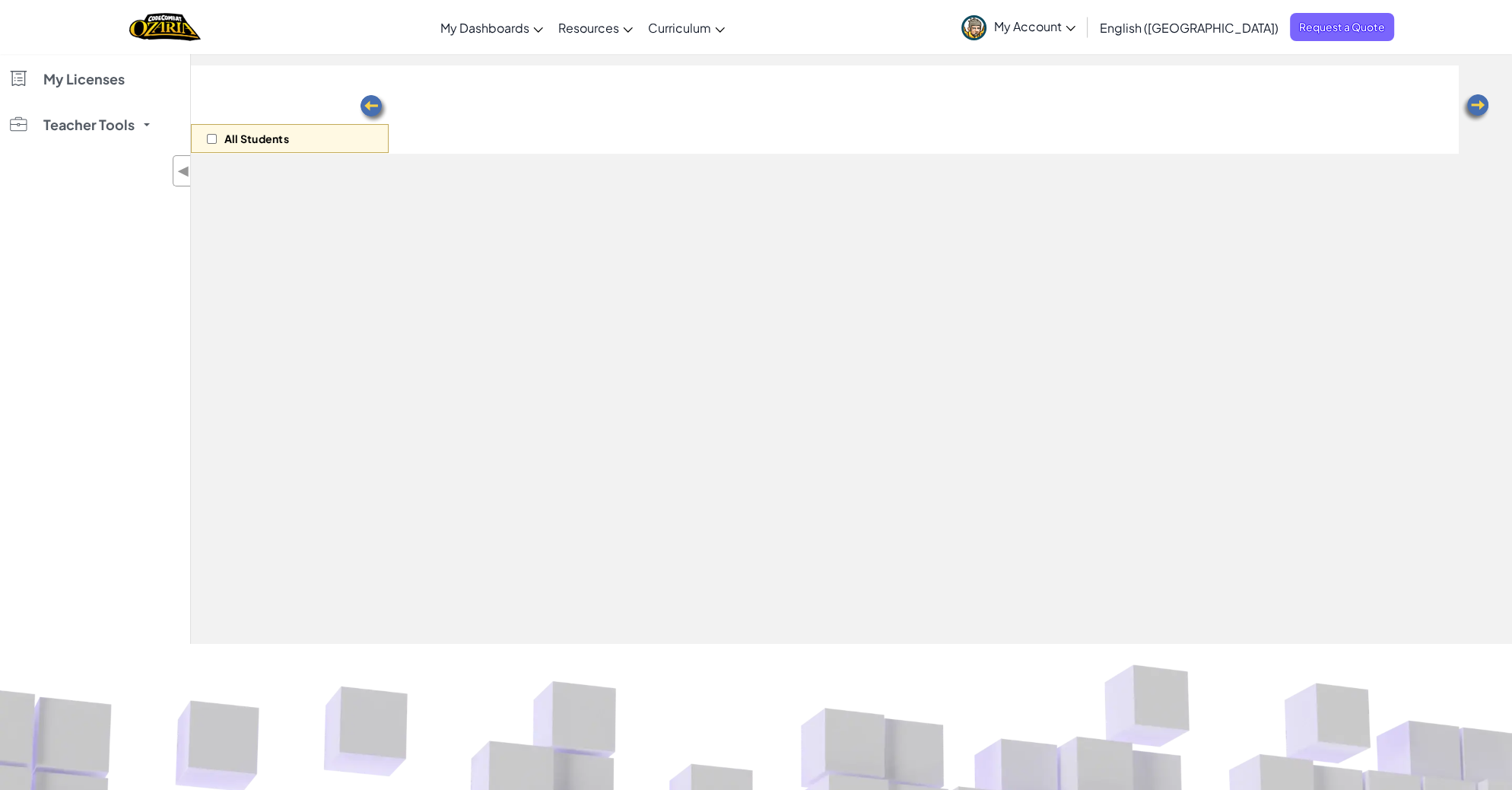
select select "5d8a57abe8919b28d5113af1"
